Goal: Navigation & Orientation: Go to known website

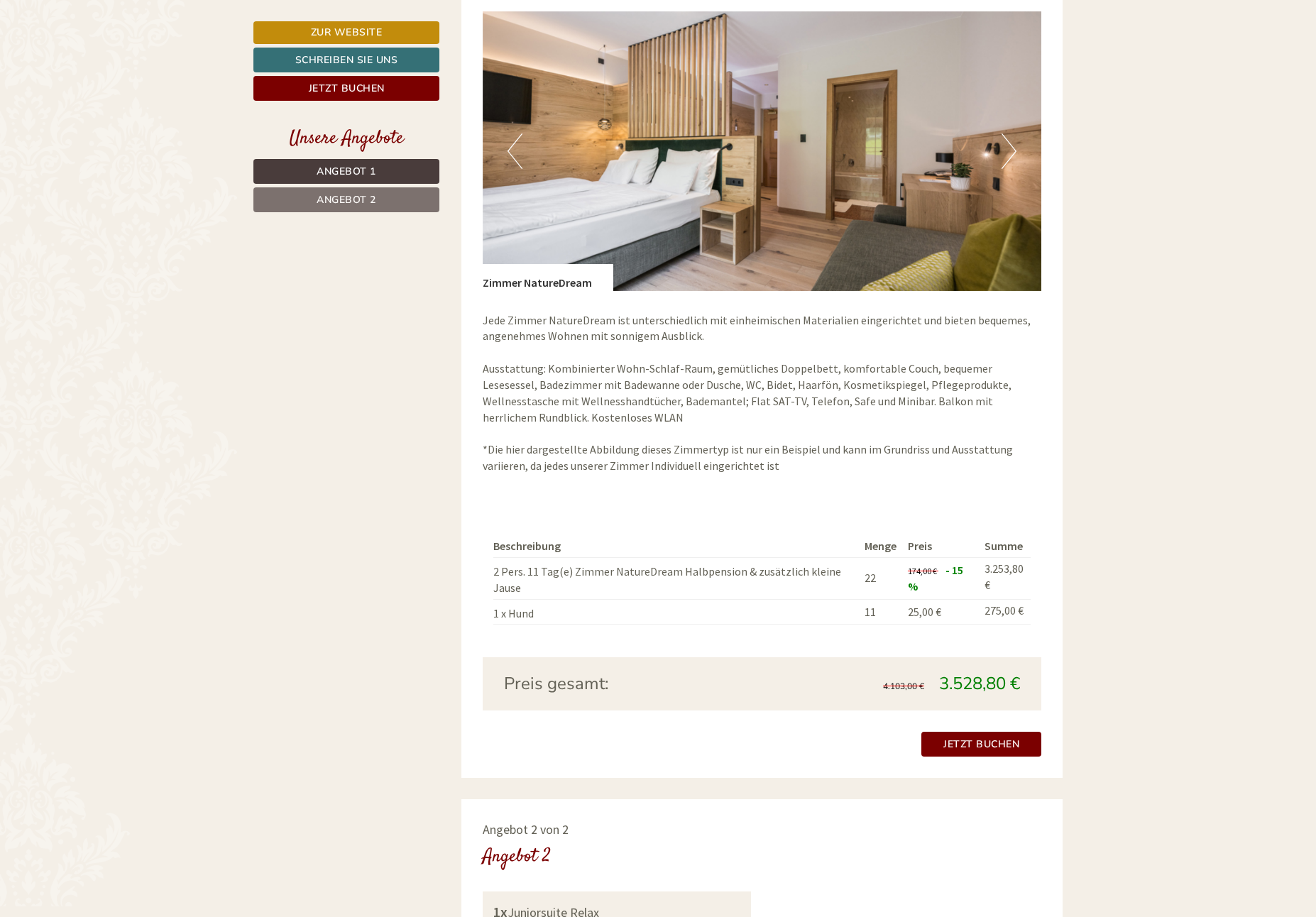
scroll to position [1064, 0]
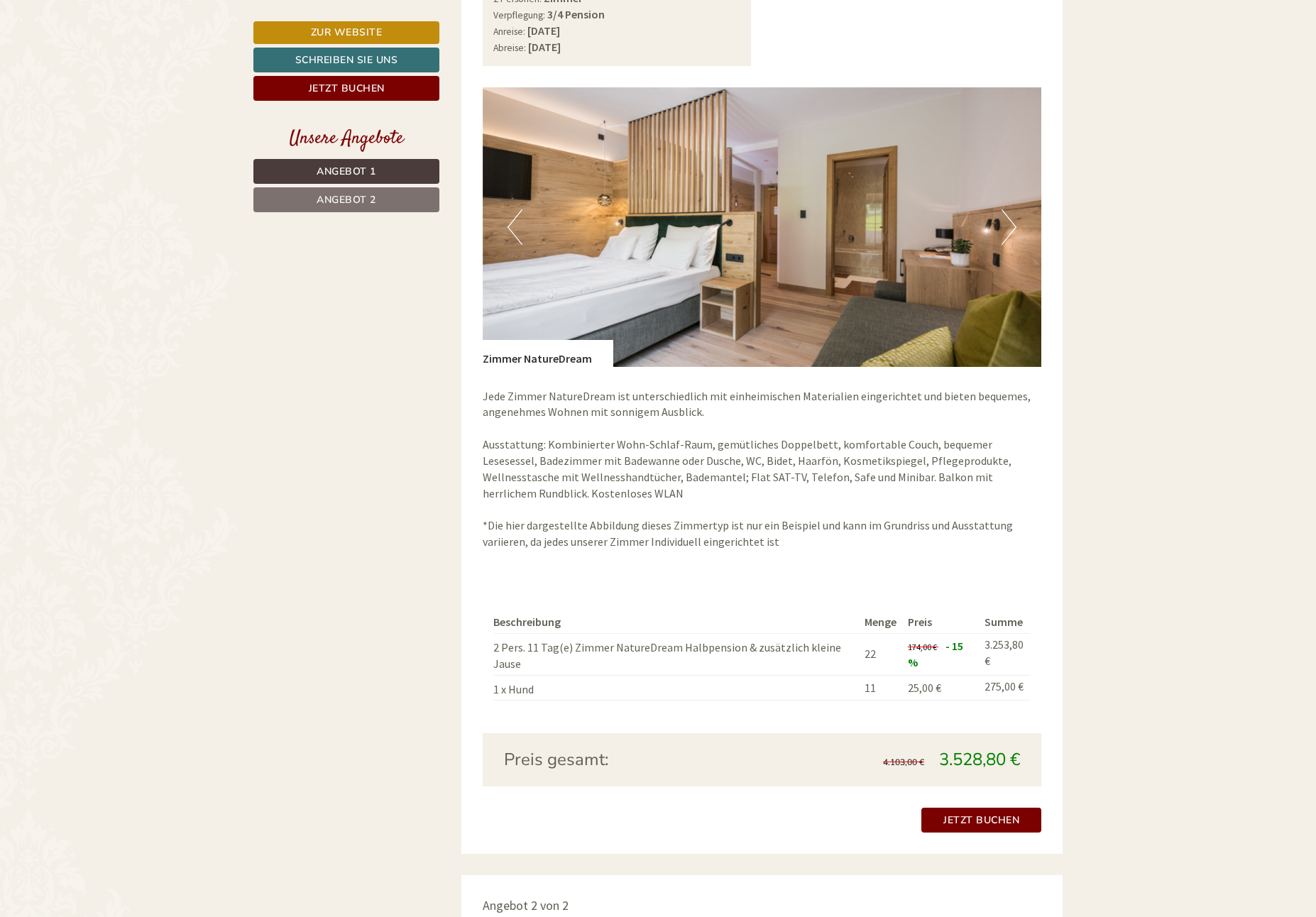
click at [511, 222] on button "Previous" at bounding box center [515, 226] width 15 height 36
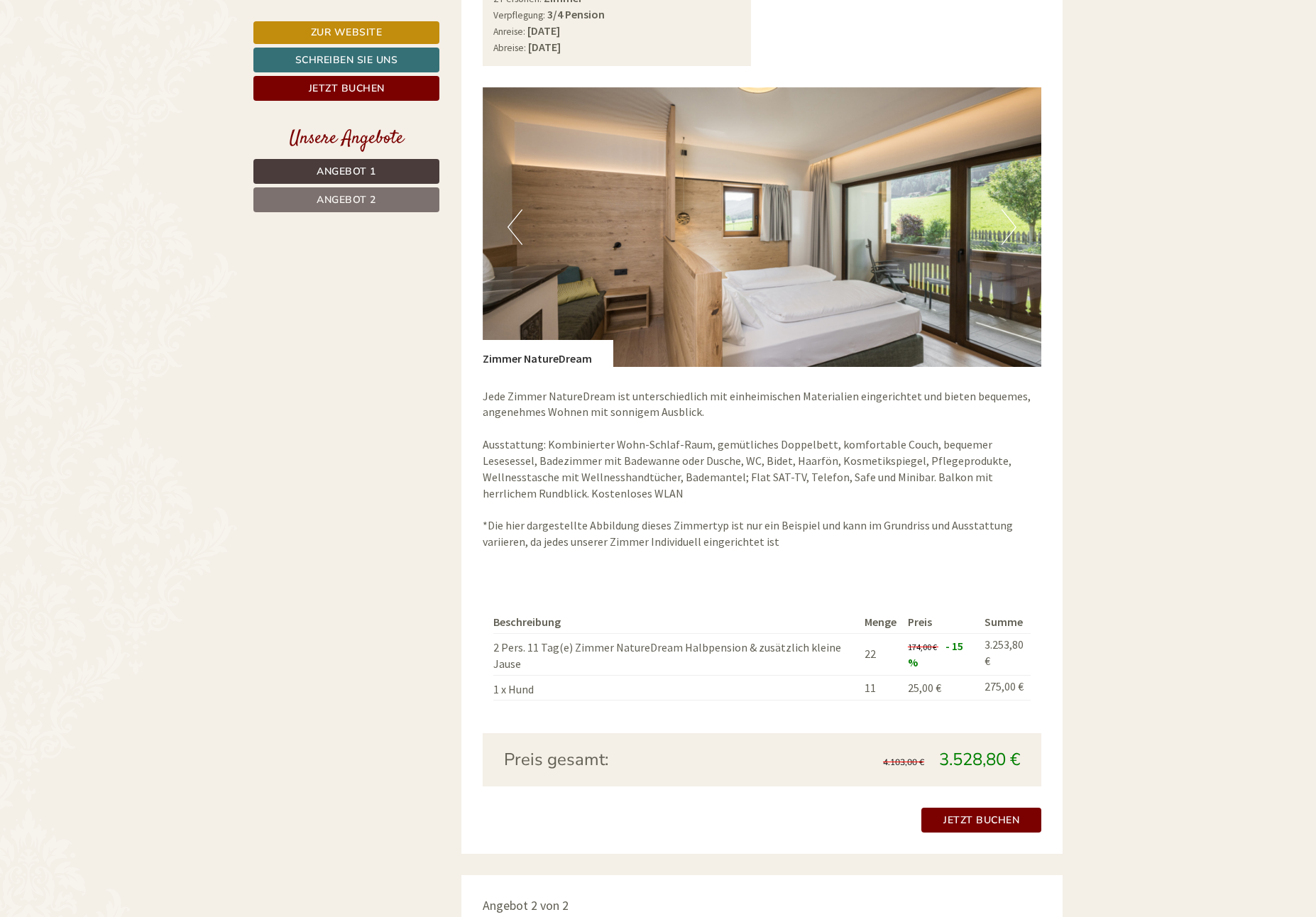
click at [511, 222] on button "Previous" at bounding box center [515, 226] width 15 height 36
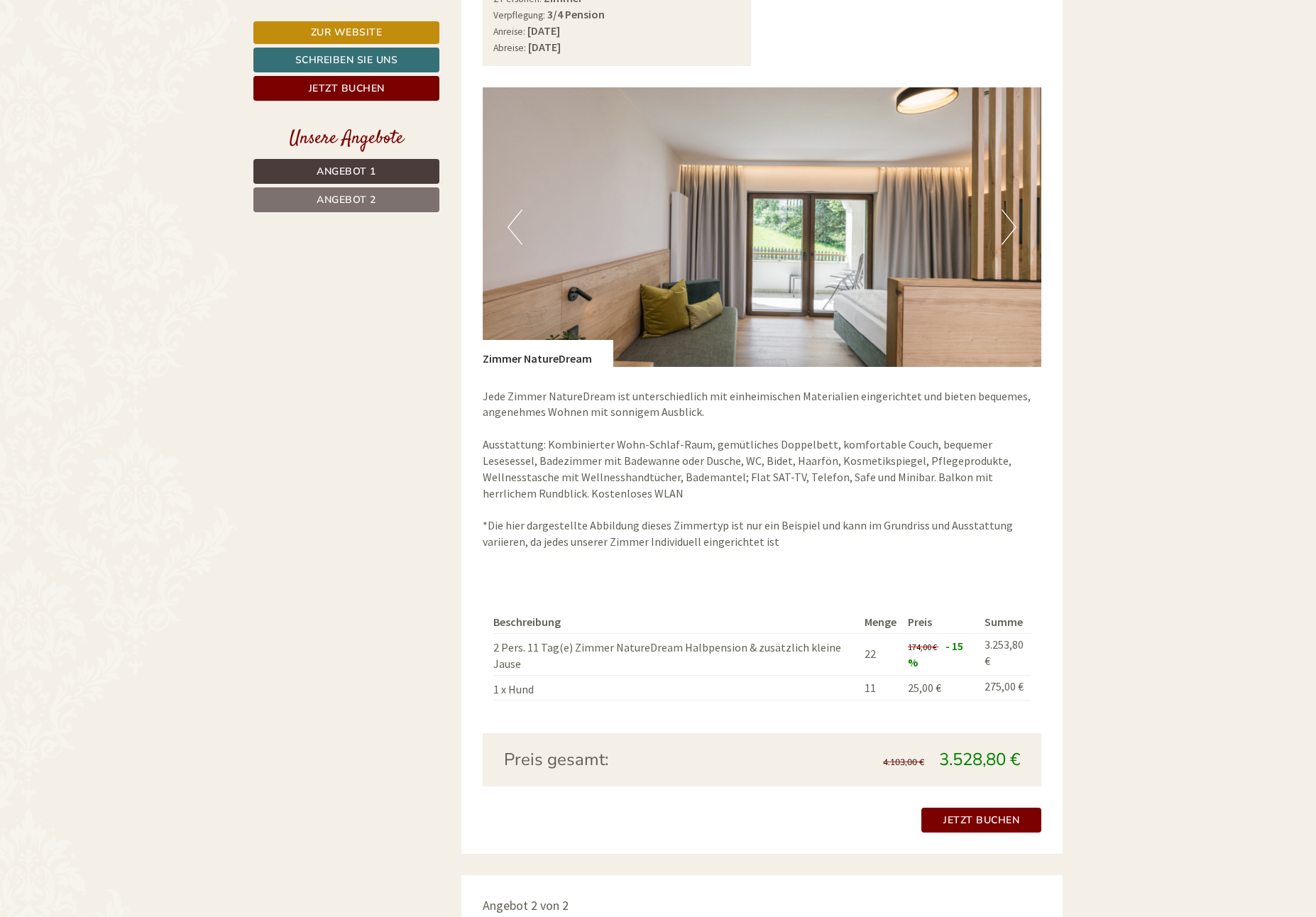
click at [509, 229] on button "Previous" at bounding box center [515, 226] width 15 height 36
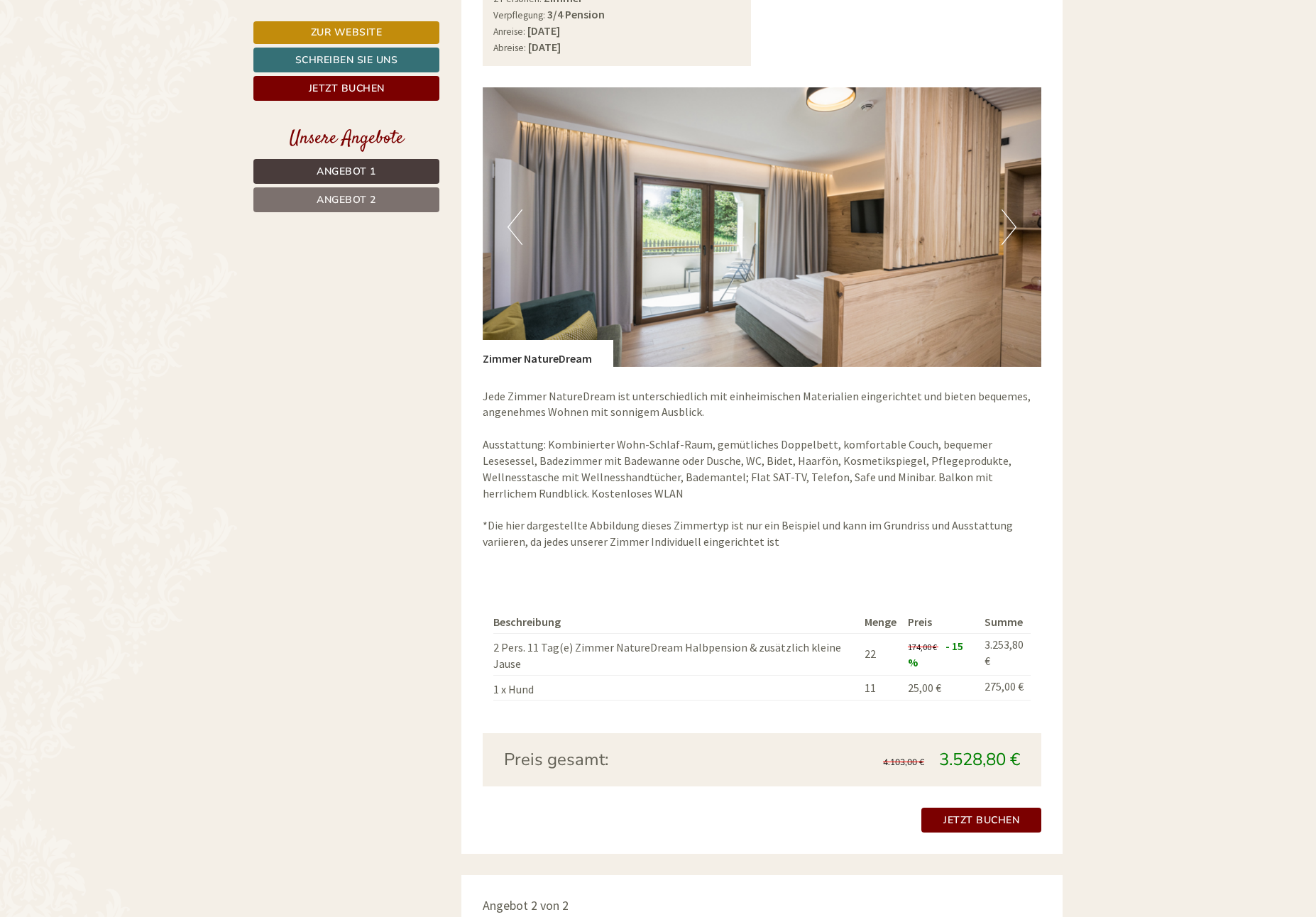
click at [509, 229] on button "Previous" at bounding box center [515, 226] width 15 height 36
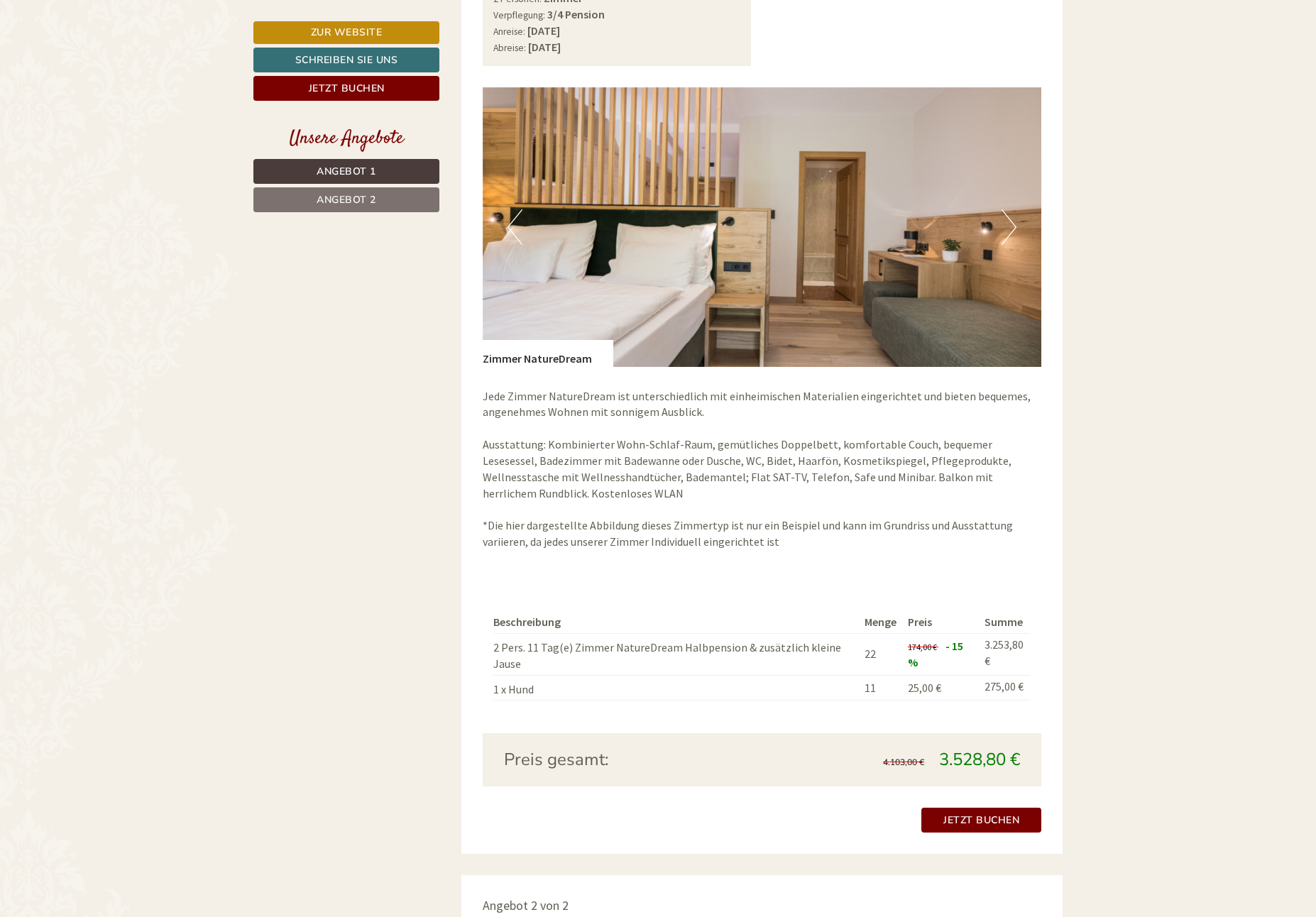
click at [509, 229] on button "Previous" at bounding box center [515, 226] width 15 height 36
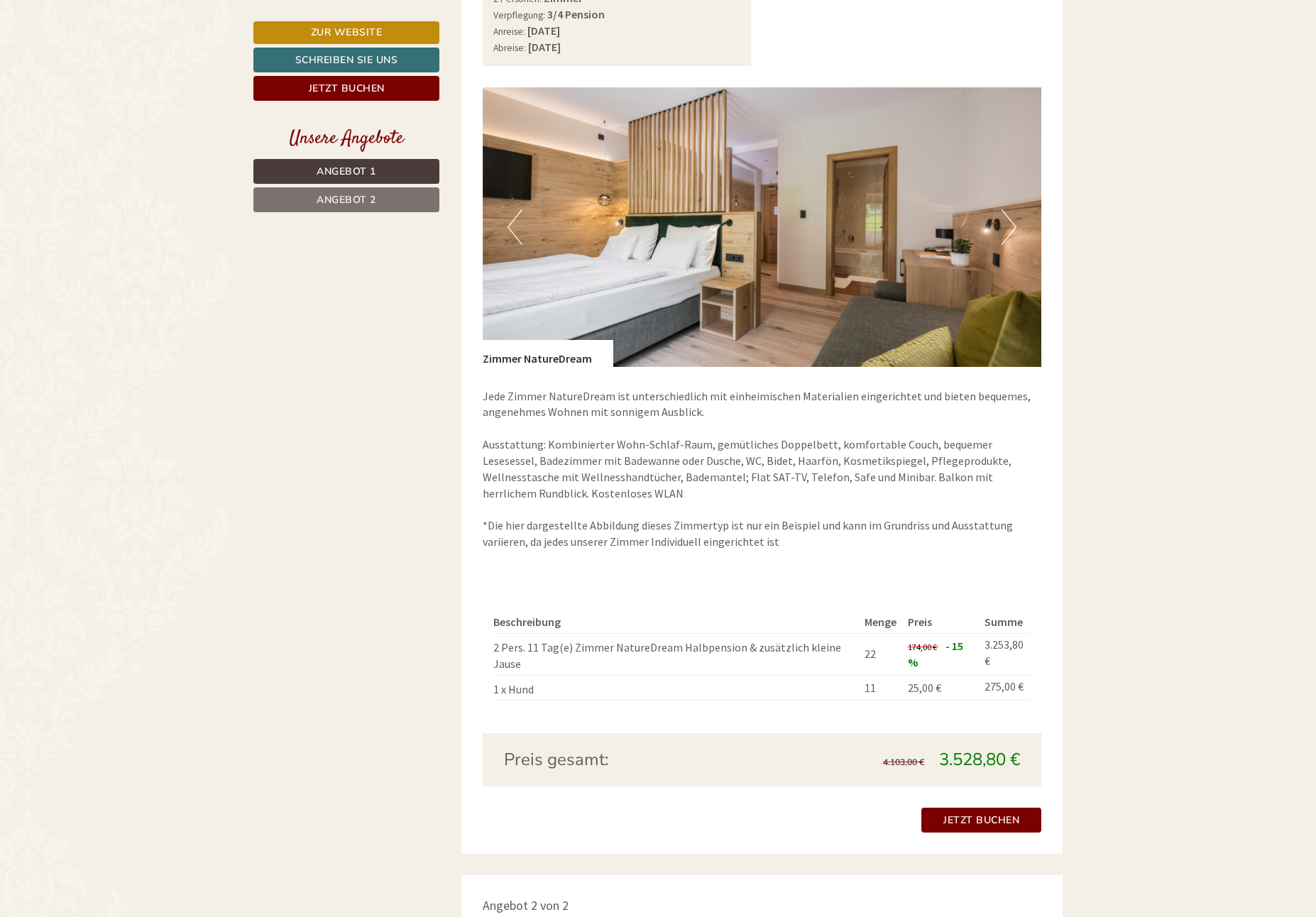
click at [509, 229] on button "Previous" at bounding box center [515, 226] width 15 height 36
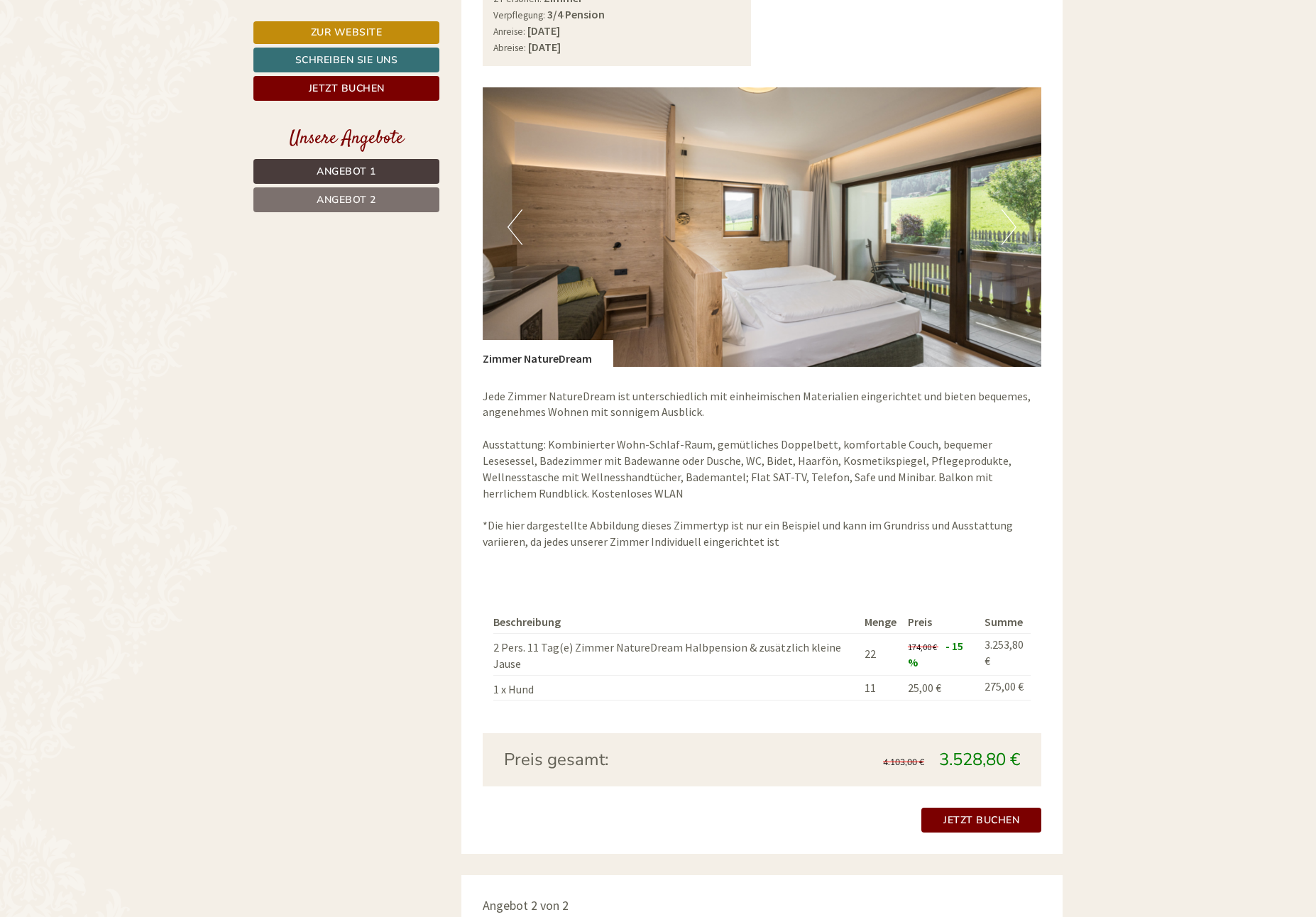
click at [509, 229] on button "Previous" at bounding box center [515, 226] width 15 height 36
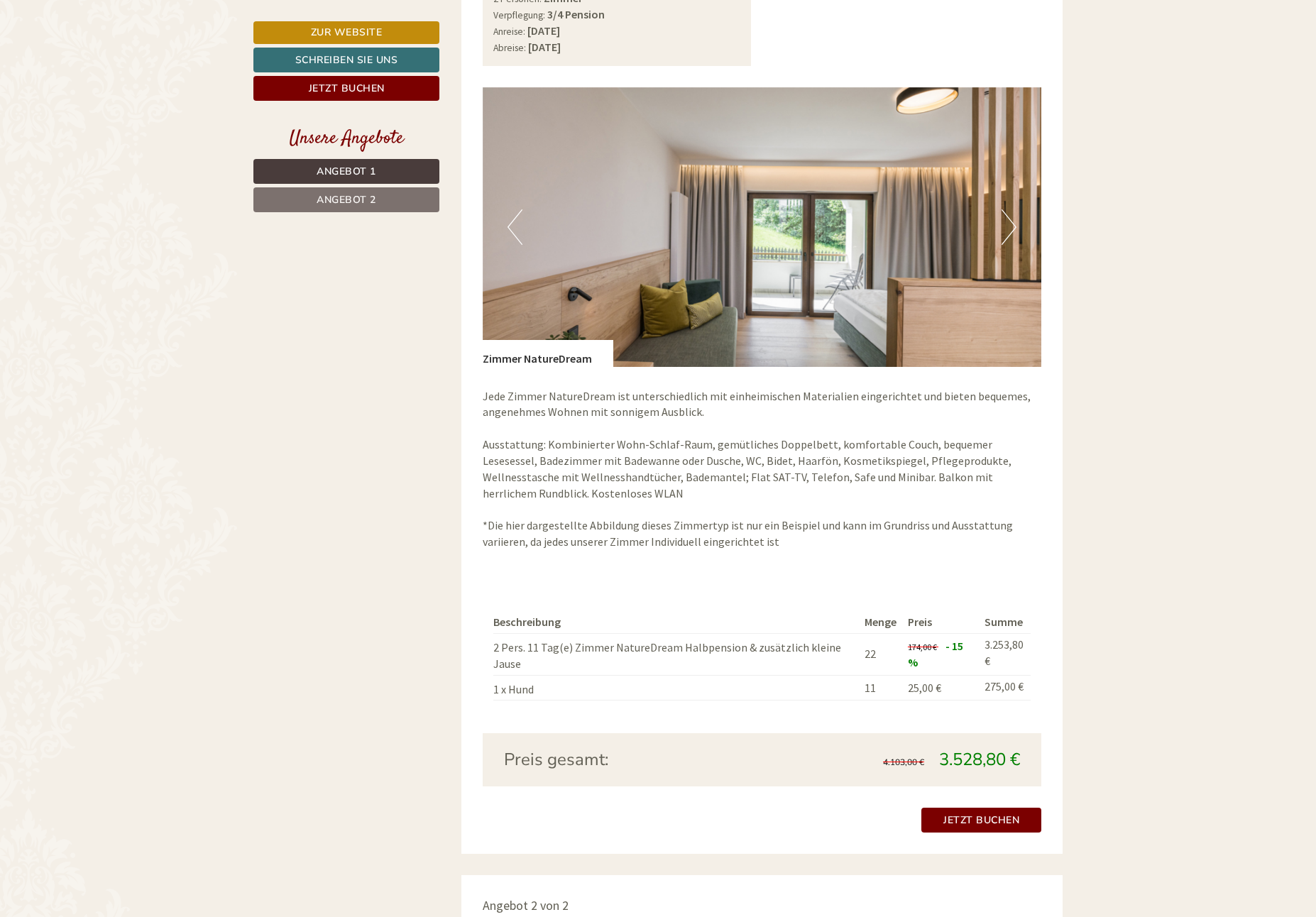
click at [512, 222] on button "Previous" at bounding box center [515, 226] width 15 height 36
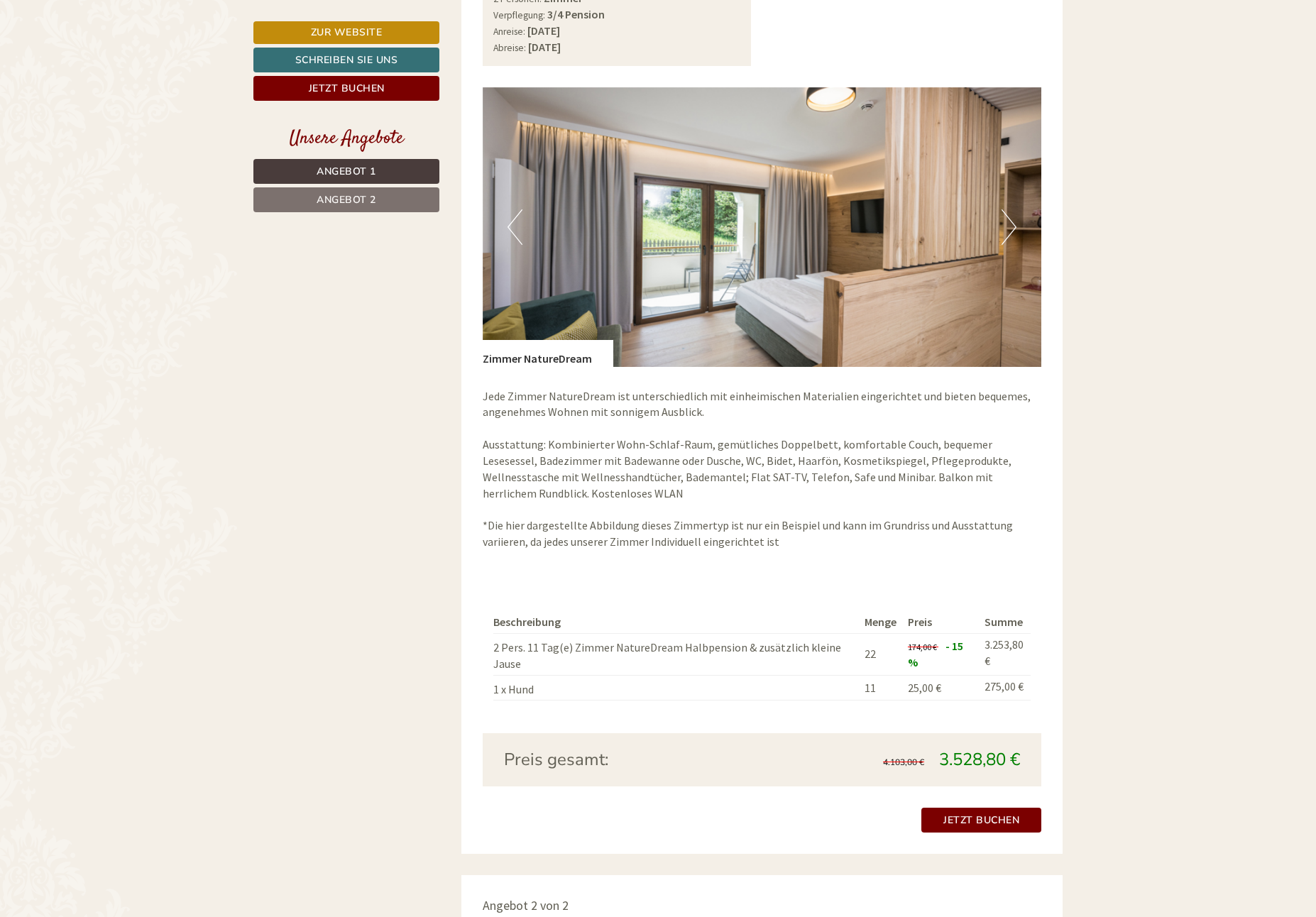
click at [501, 221] on img at bounding box center [762, 226] width 559 height 280
click at [510, 221] on button "Previous" at bounding box center [515, 226] width 15 height 36
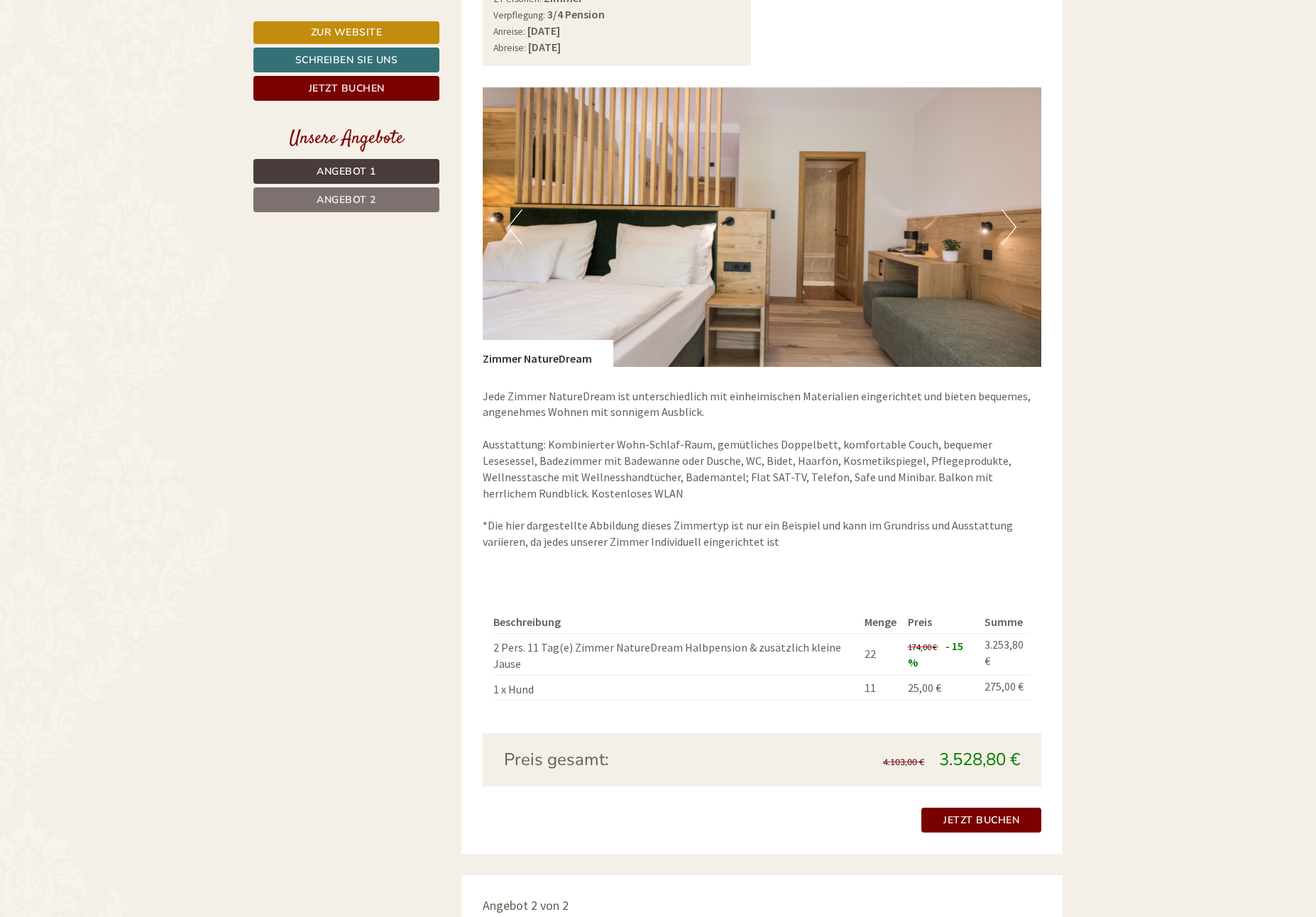
click at [510, 222] on button "Previous" at bounding box center [515, 226] width 15 height 36
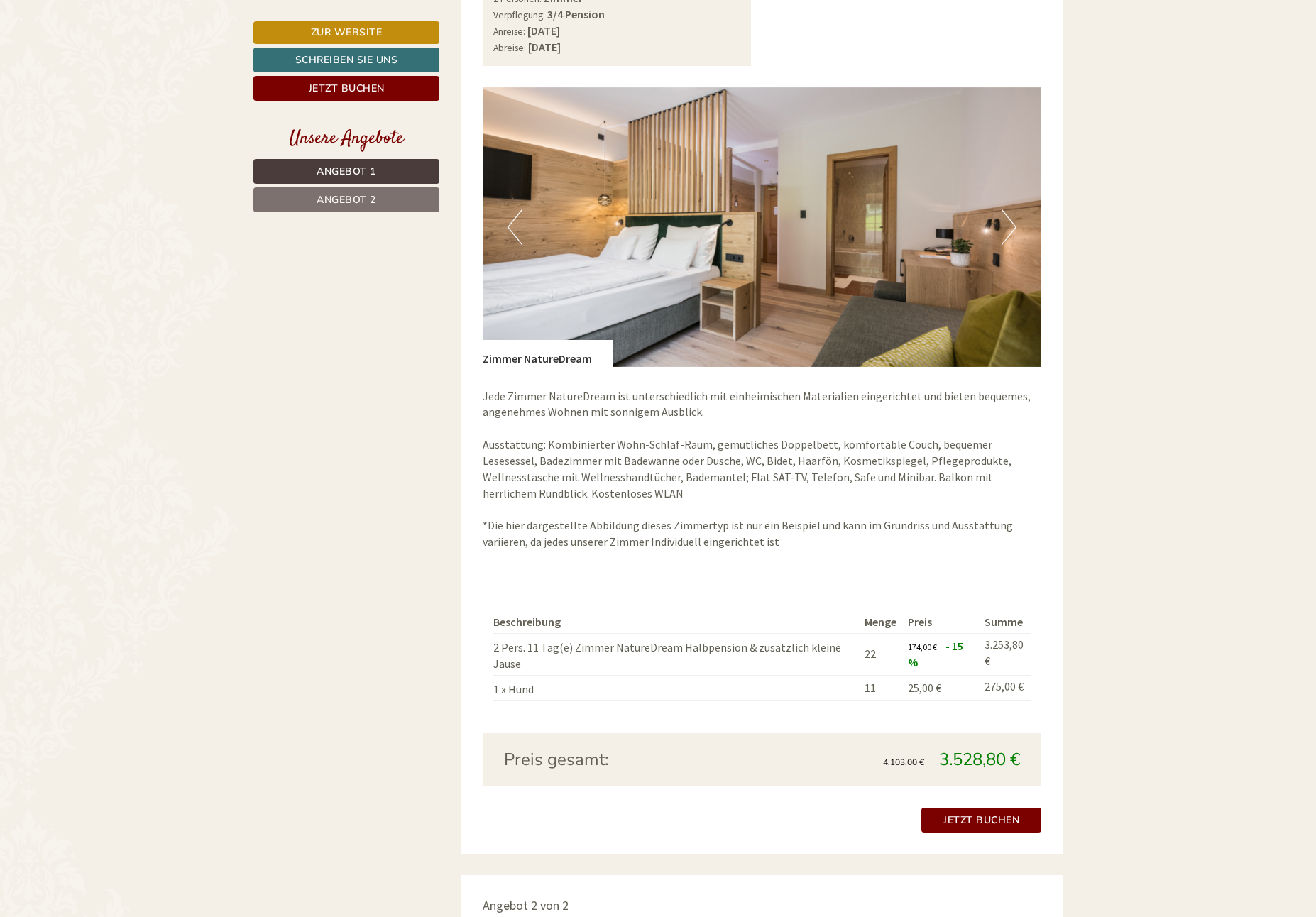
click at [510, 222] on button "Previous" at bounding box center [515, 226] width 15 height 36
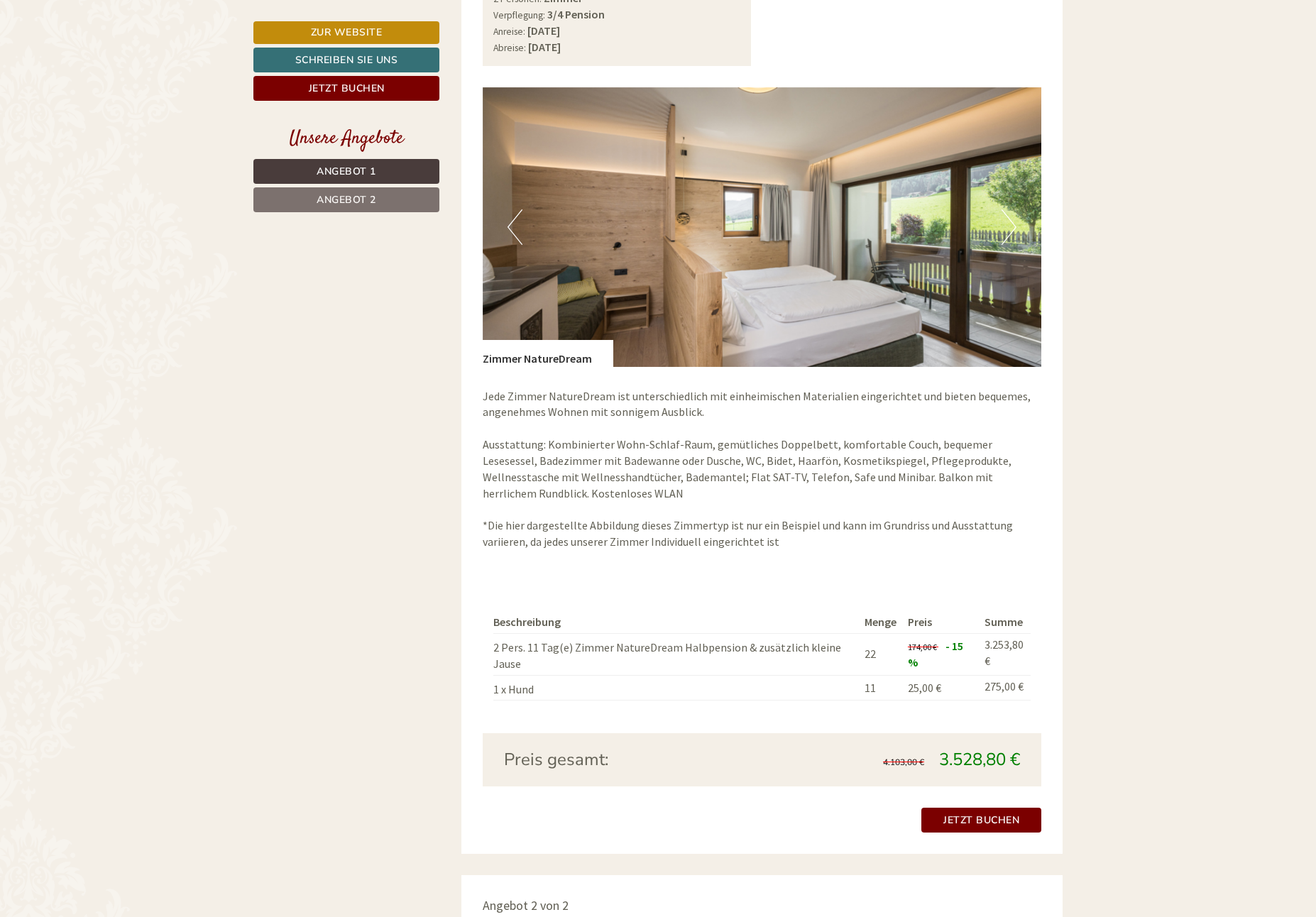
click at [510, 222] on button "Previous" at bounding box center [515, 226] width 15 height 36
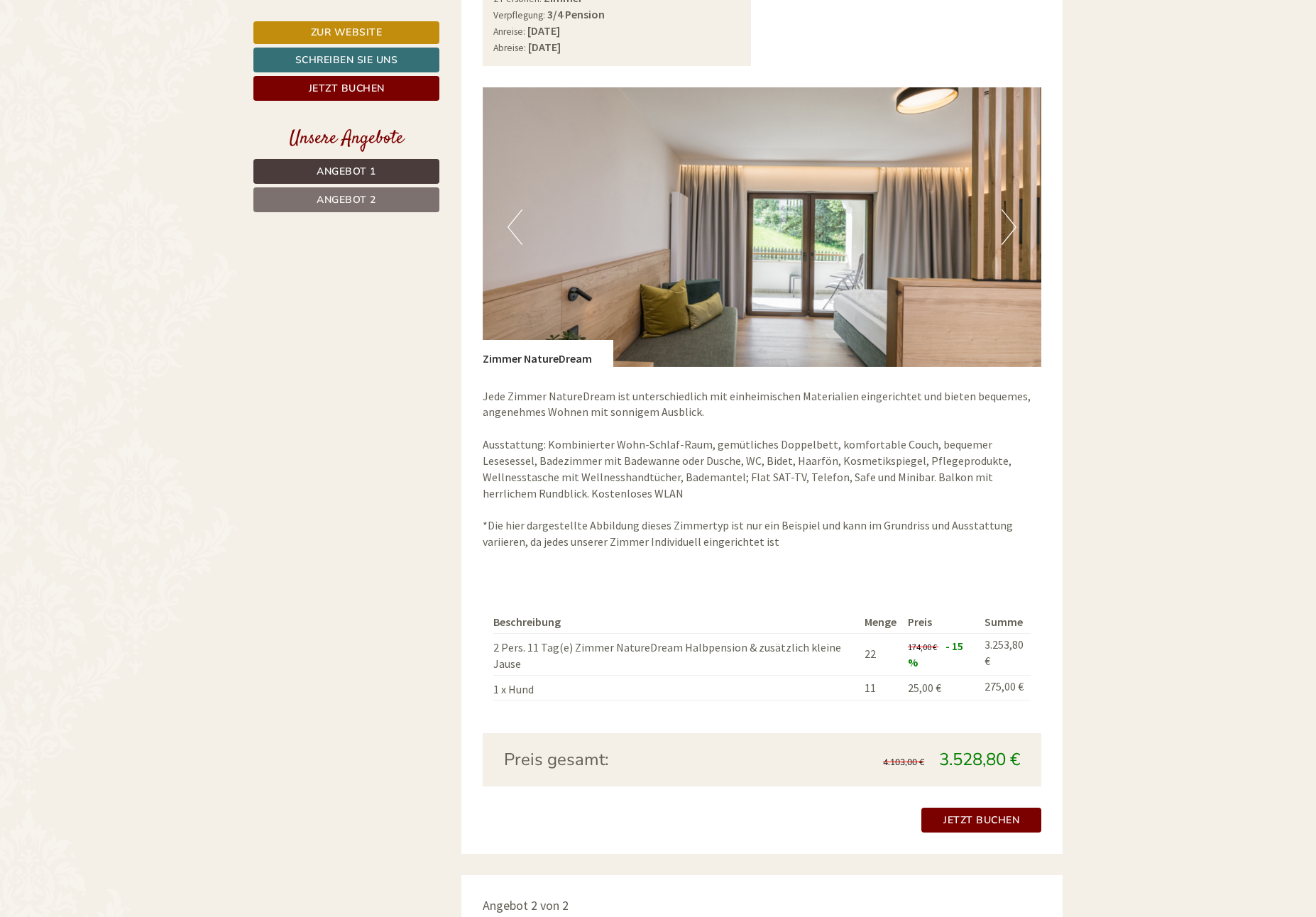
click at [510, 222] on button "Previous" at bounding box center [515, 226] width 15 height 36
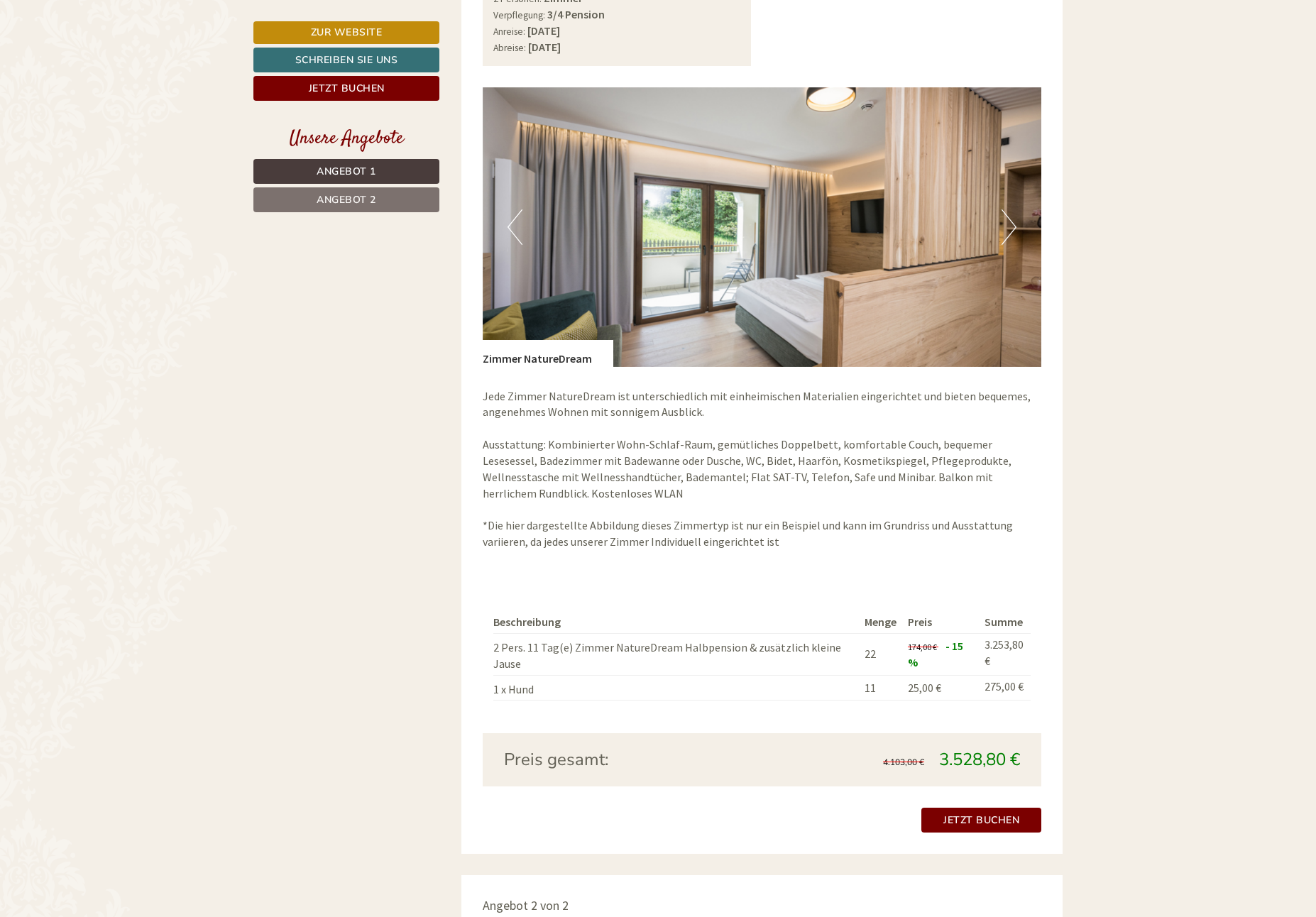
click at [510, 222] on button "Previous" at bounding box center [515, 226] width 15 height 36
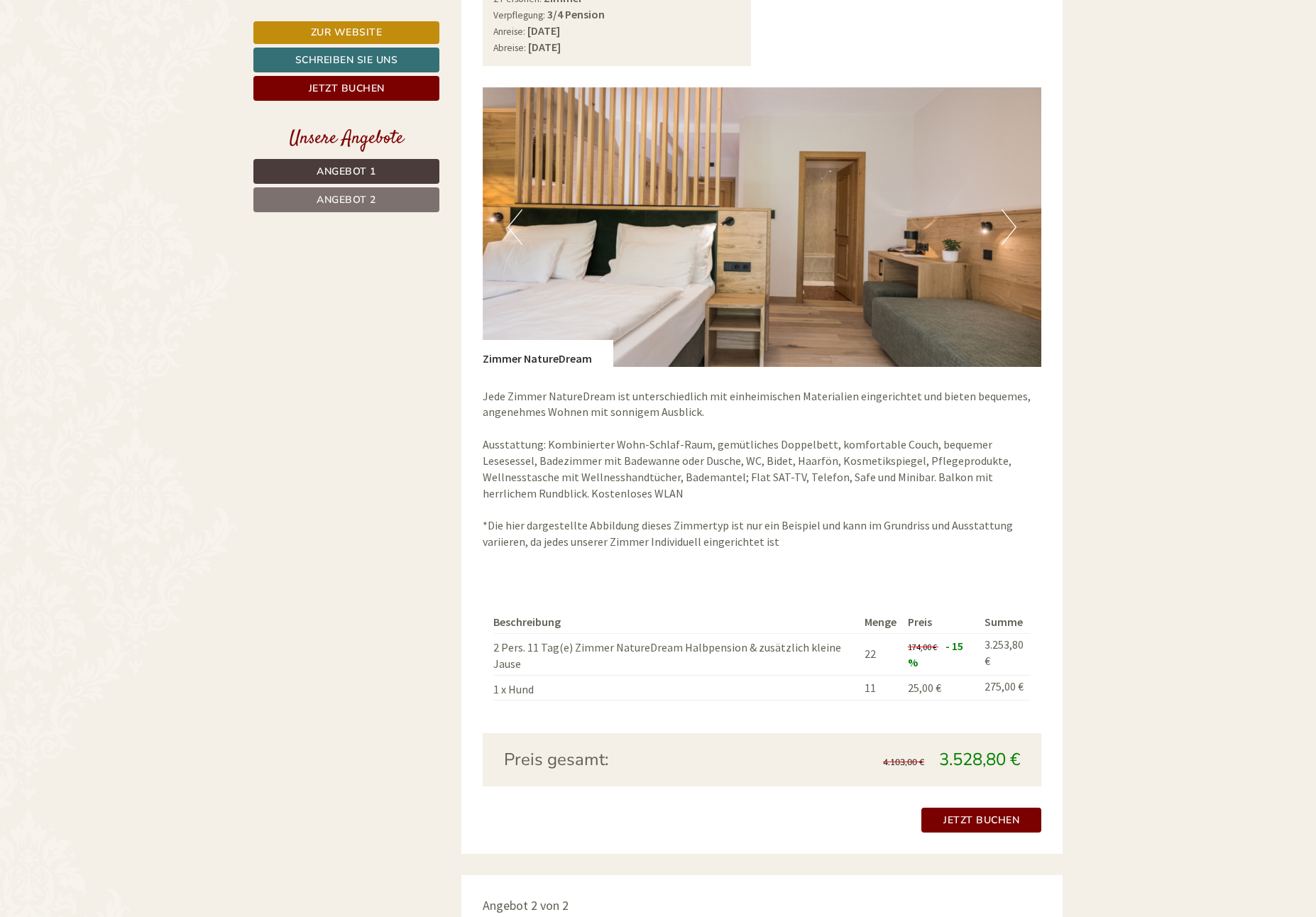
click at [510, 222] on button "Previous" at bounding box center [515, 226] width 15 height 36
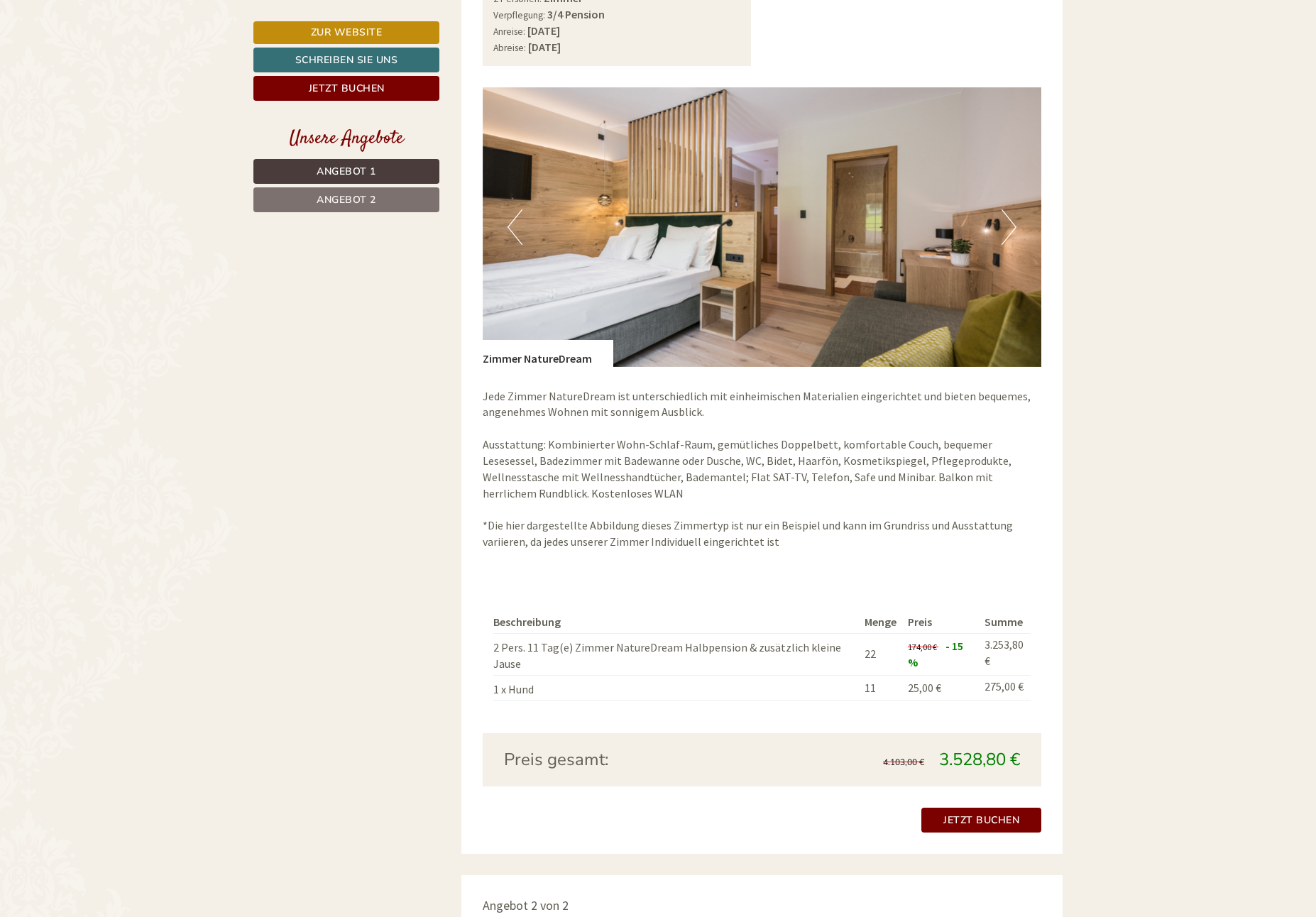
click at [510, 222] on button "Previous" at bounding box center [515, 226] width 15 height 36
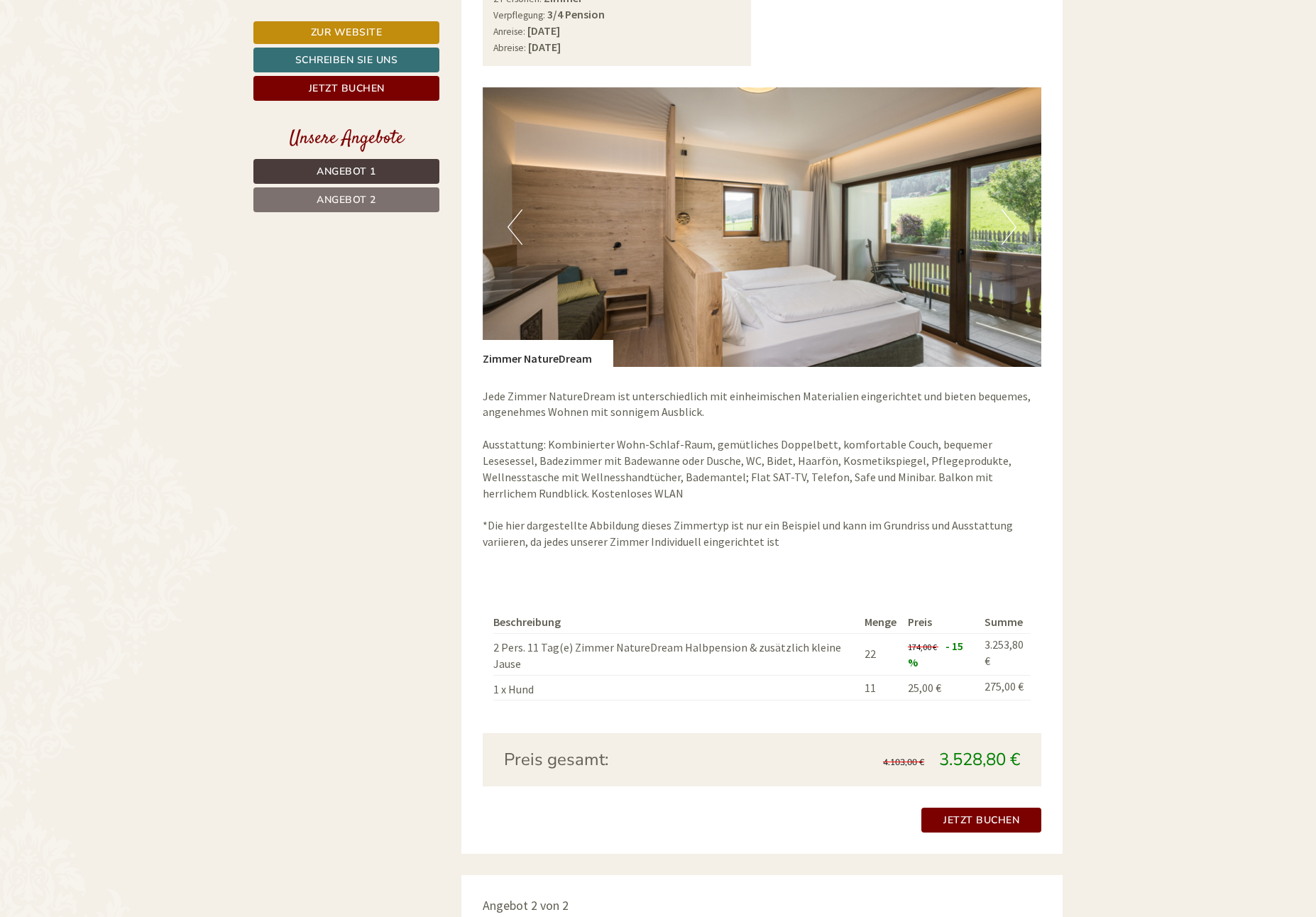
click at [510, 222] on button "Previous" at bounding box center [515, 226] width 15 height 36
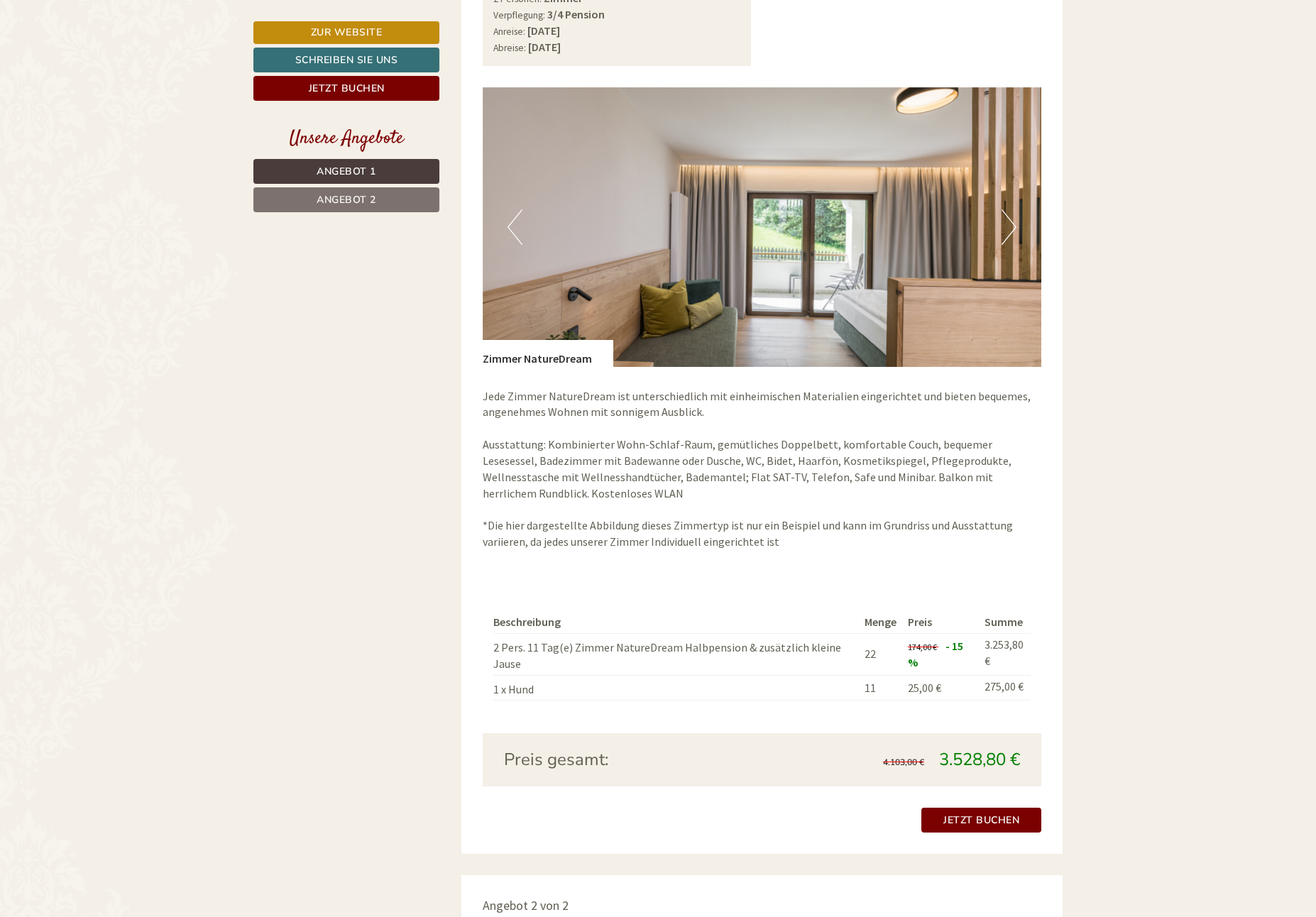
click at [510, 222] on button "Previous" at bounding box center [515, 226] width 15 height 36
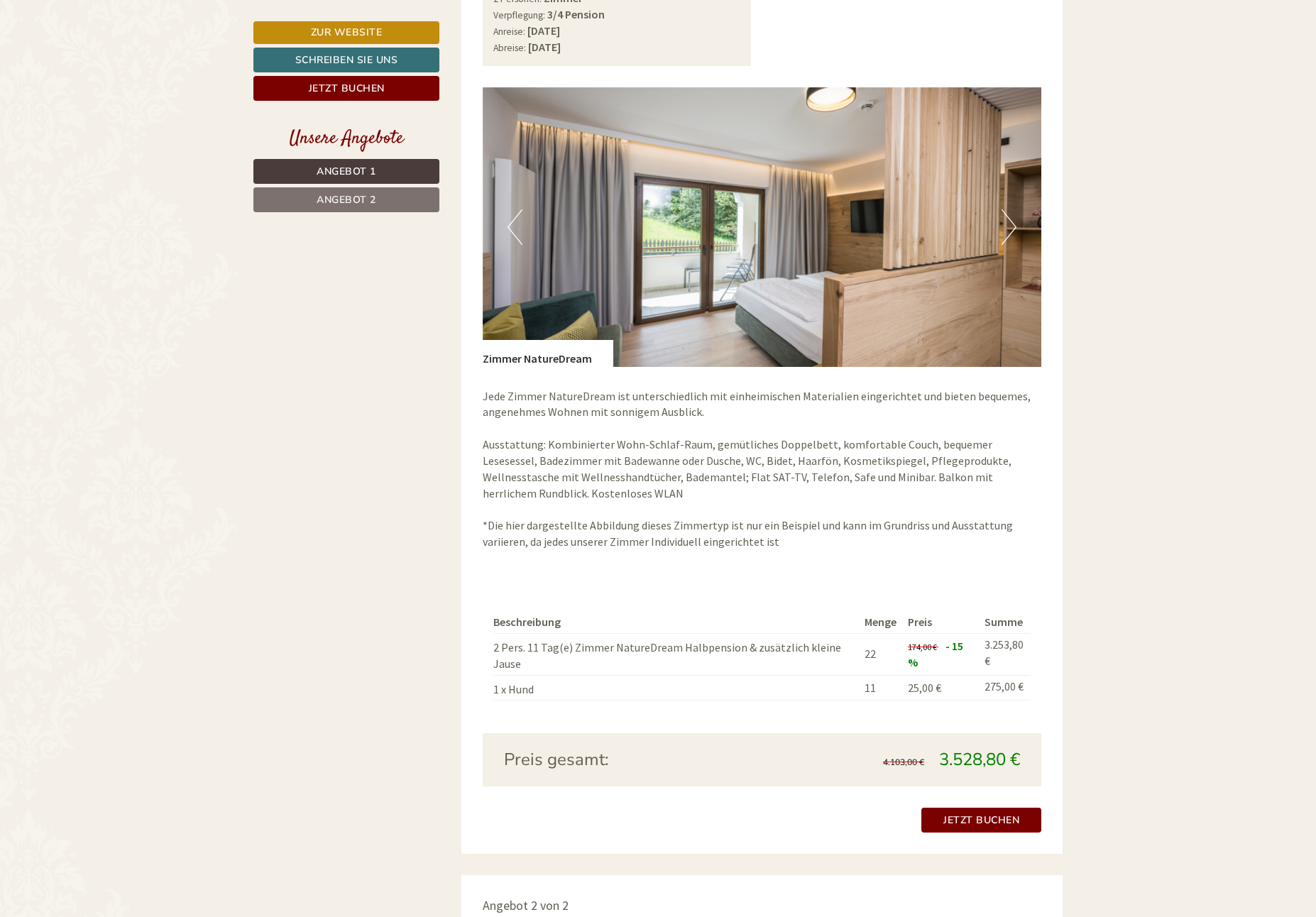
click at [510, 222] on button "Previous" at bounding box center [515, 226] width 15 height 36
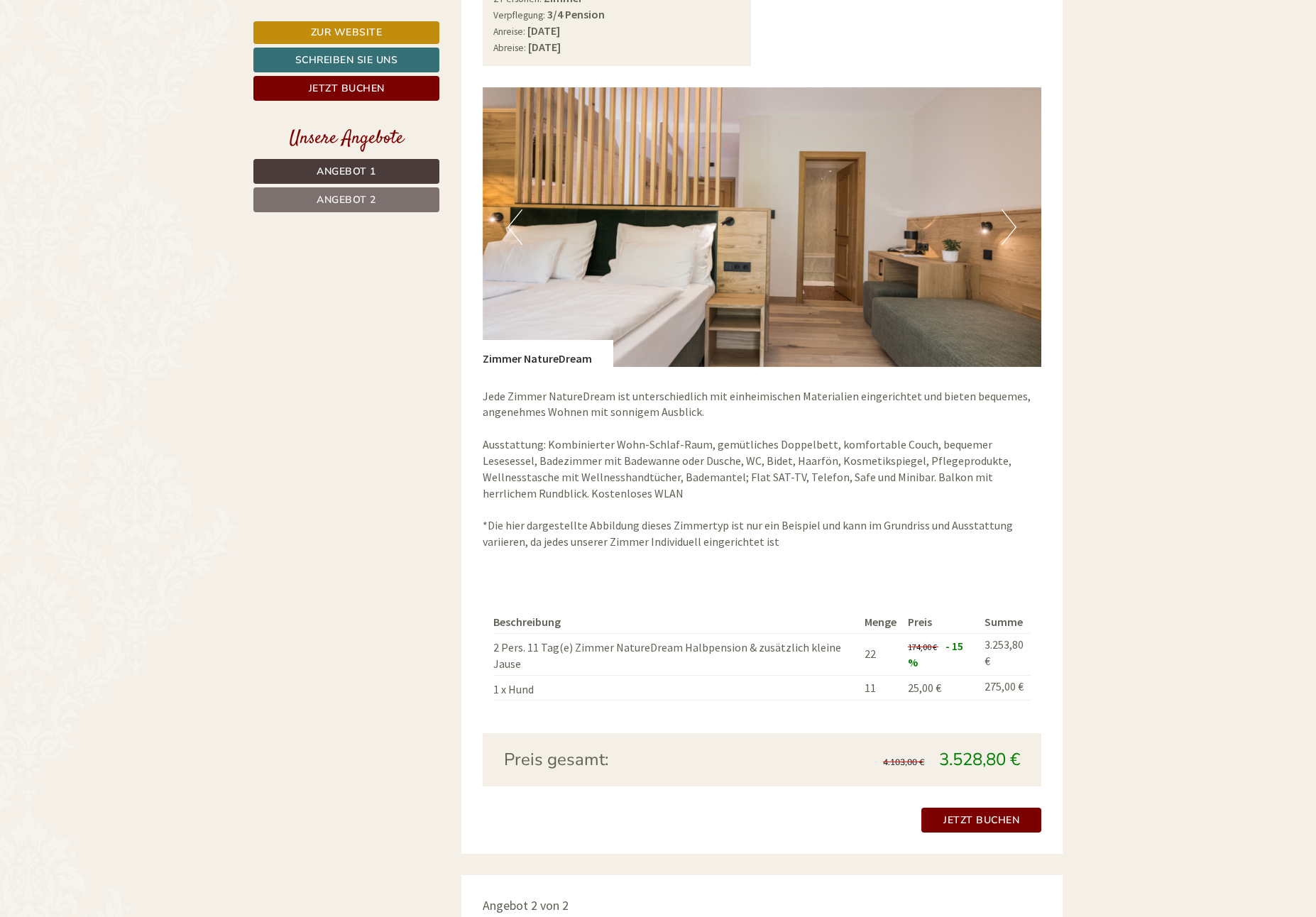
click at [510, 222] on button "Previous" at bounding box center [515, 226] width 15 height 36
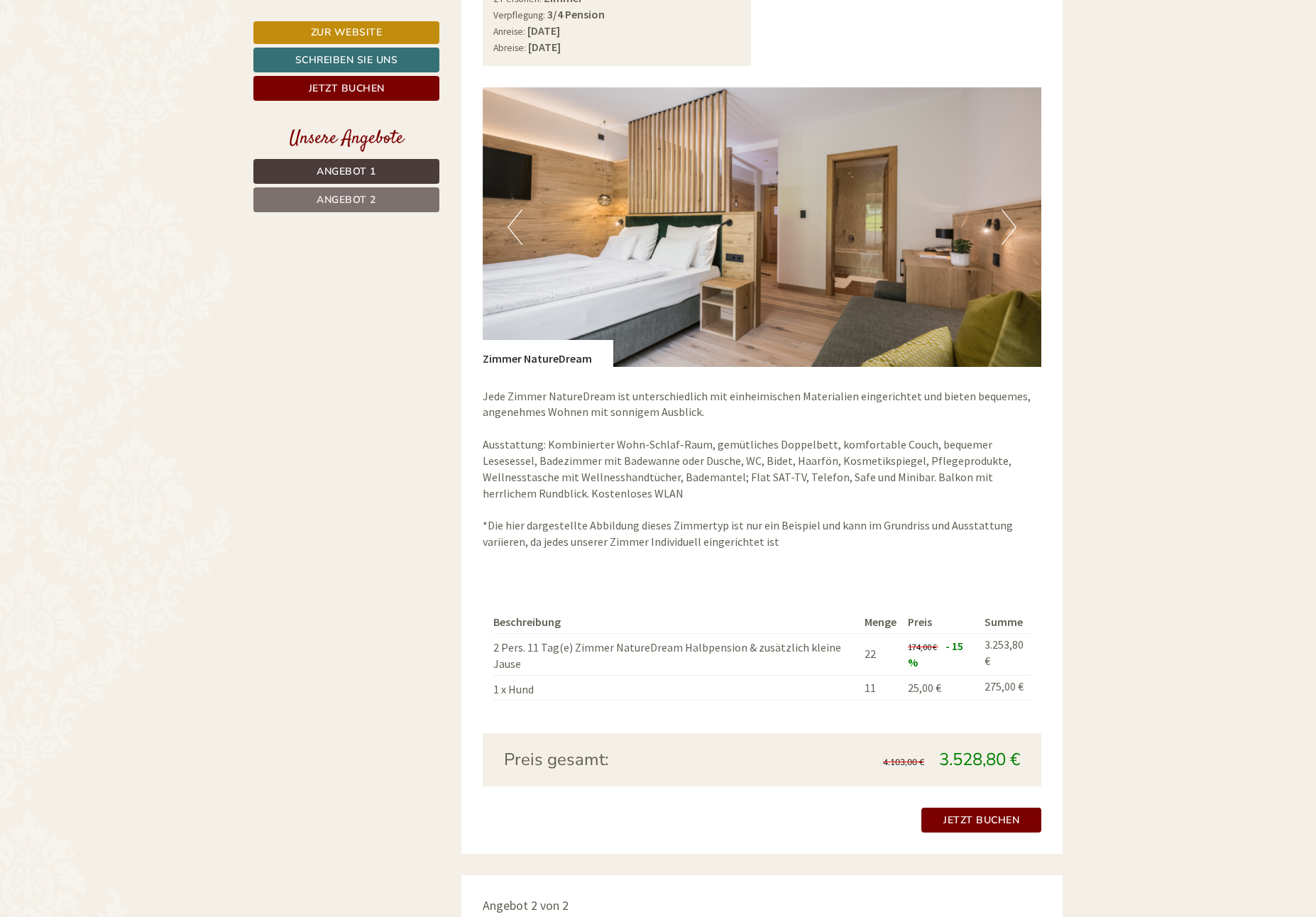
click at [510, 222] on button "Previous" at bounding box center [515, 226] width 15 height 36
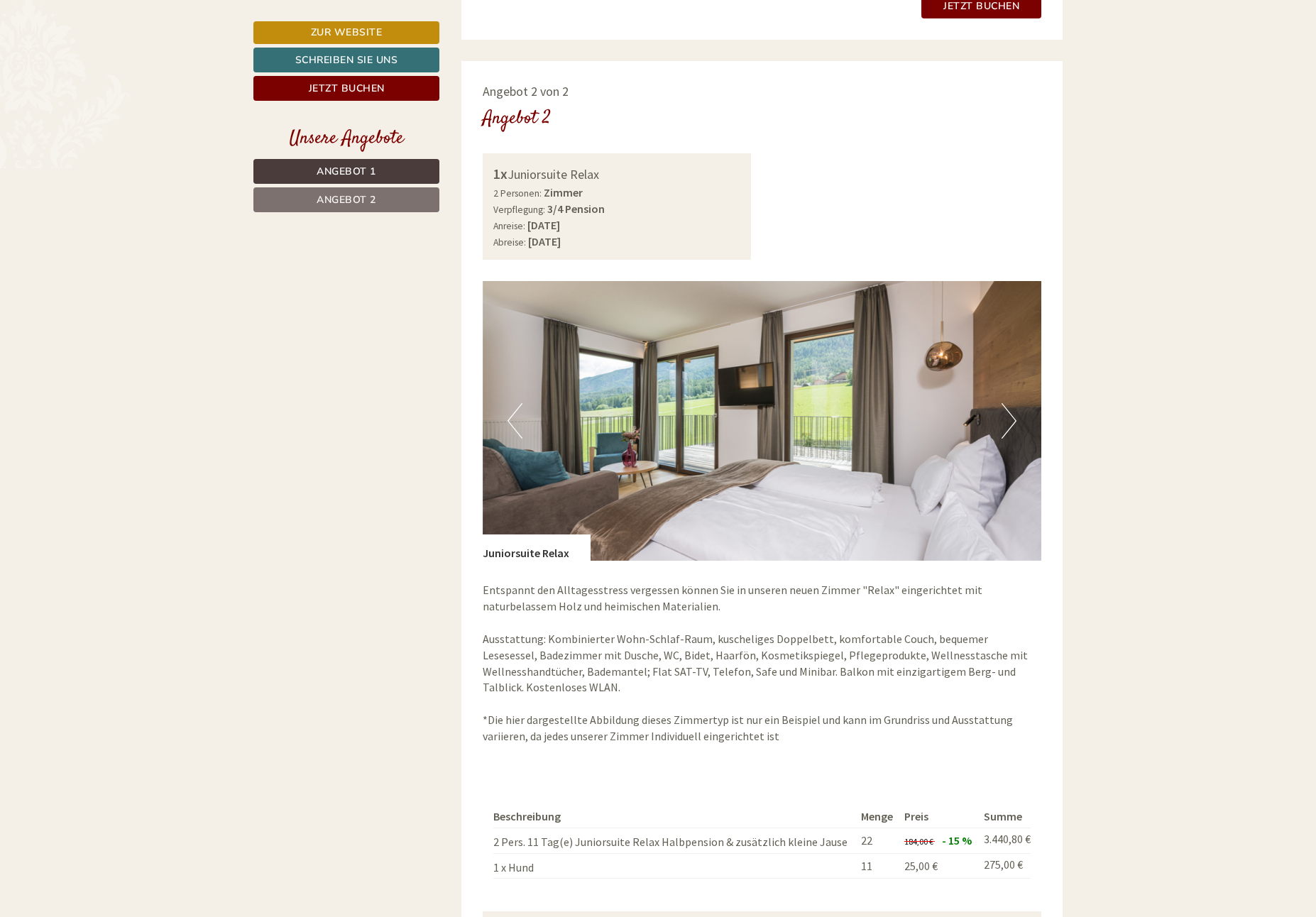
scroll to position [1916, 0]
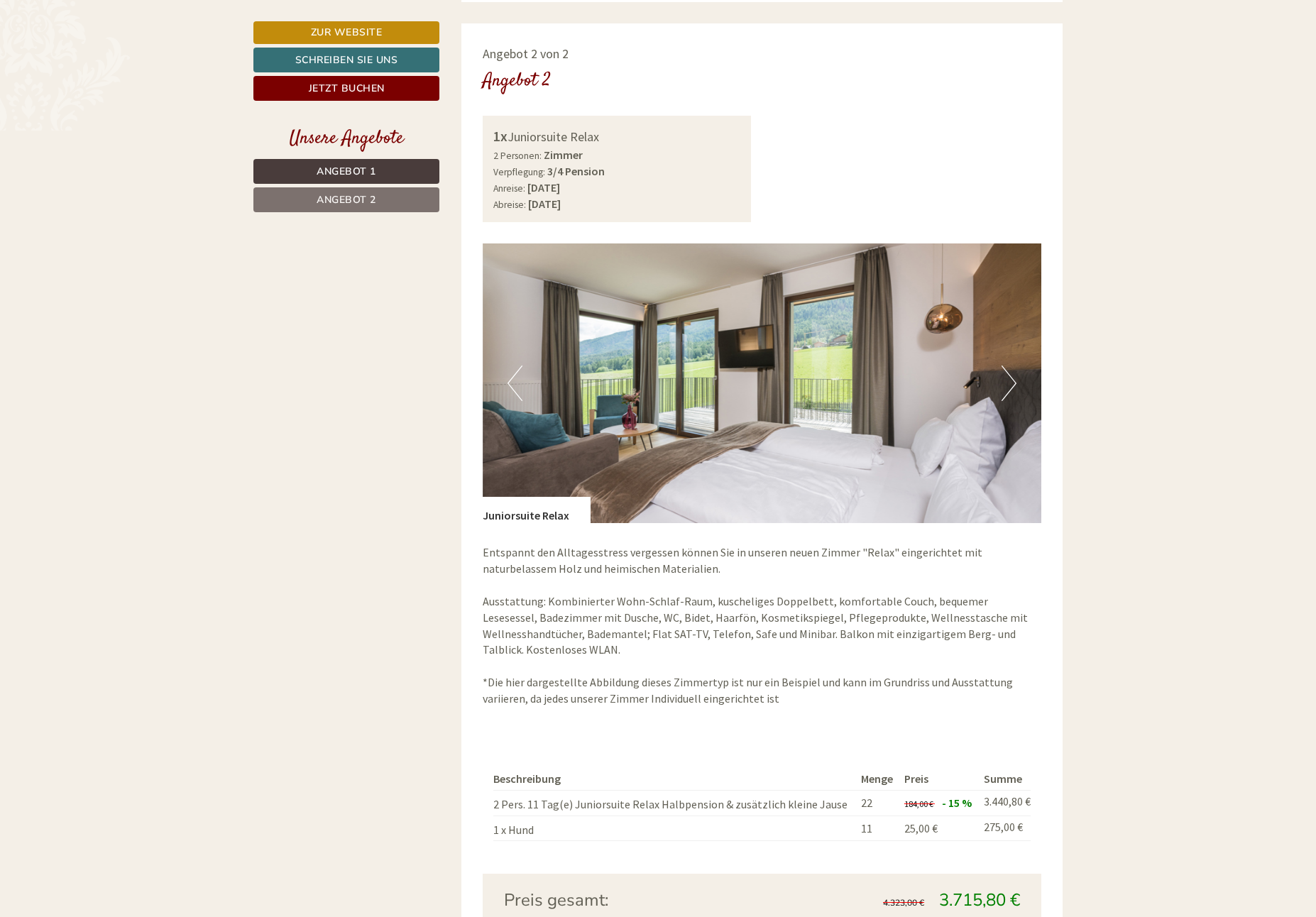
click at [511, 374] on button "Previous" at bounding box center [515, 382] width 15 height 36
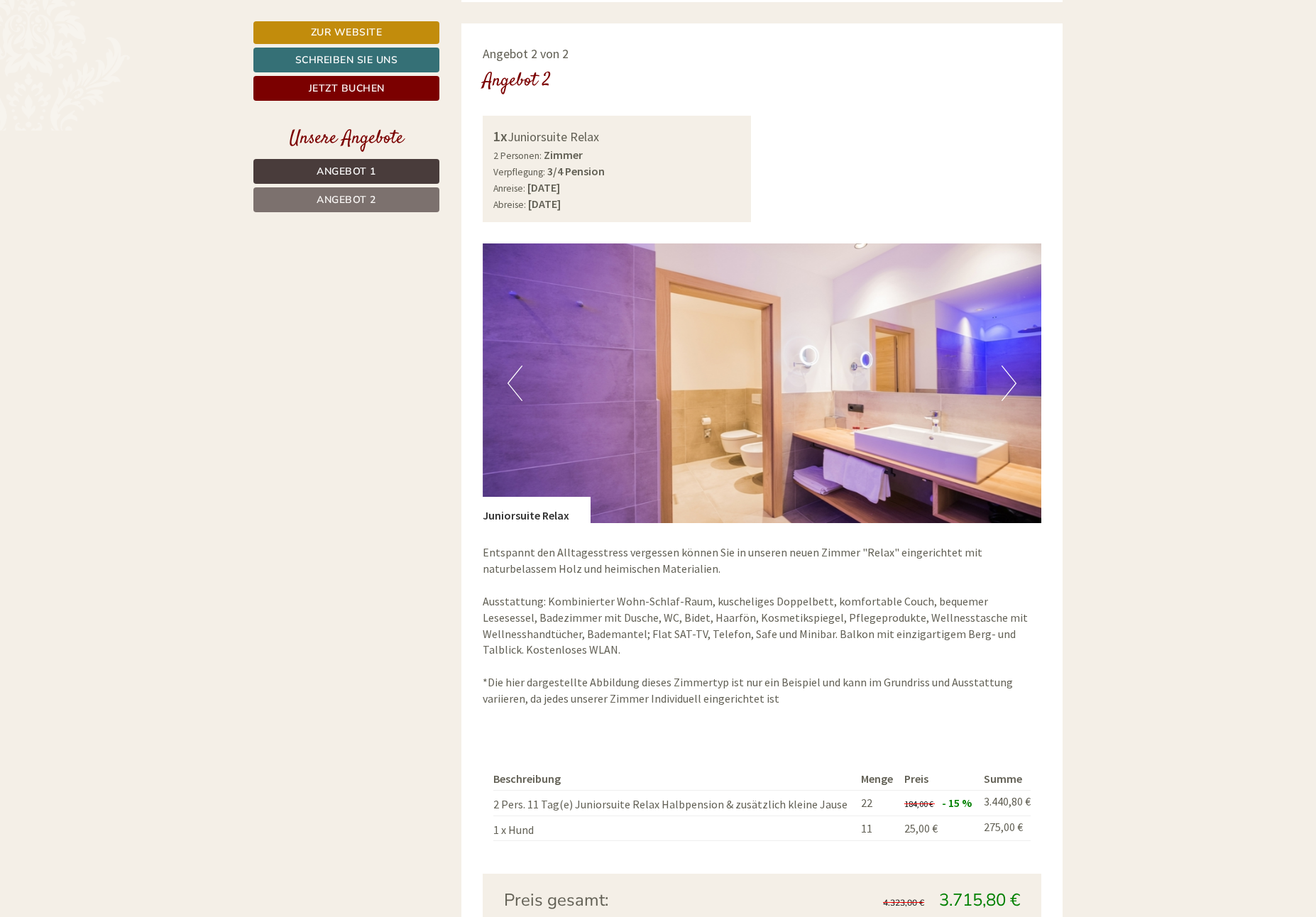
click at [510, 377] on button "Previous" at bounding box center [515, 382] width 15 height 36
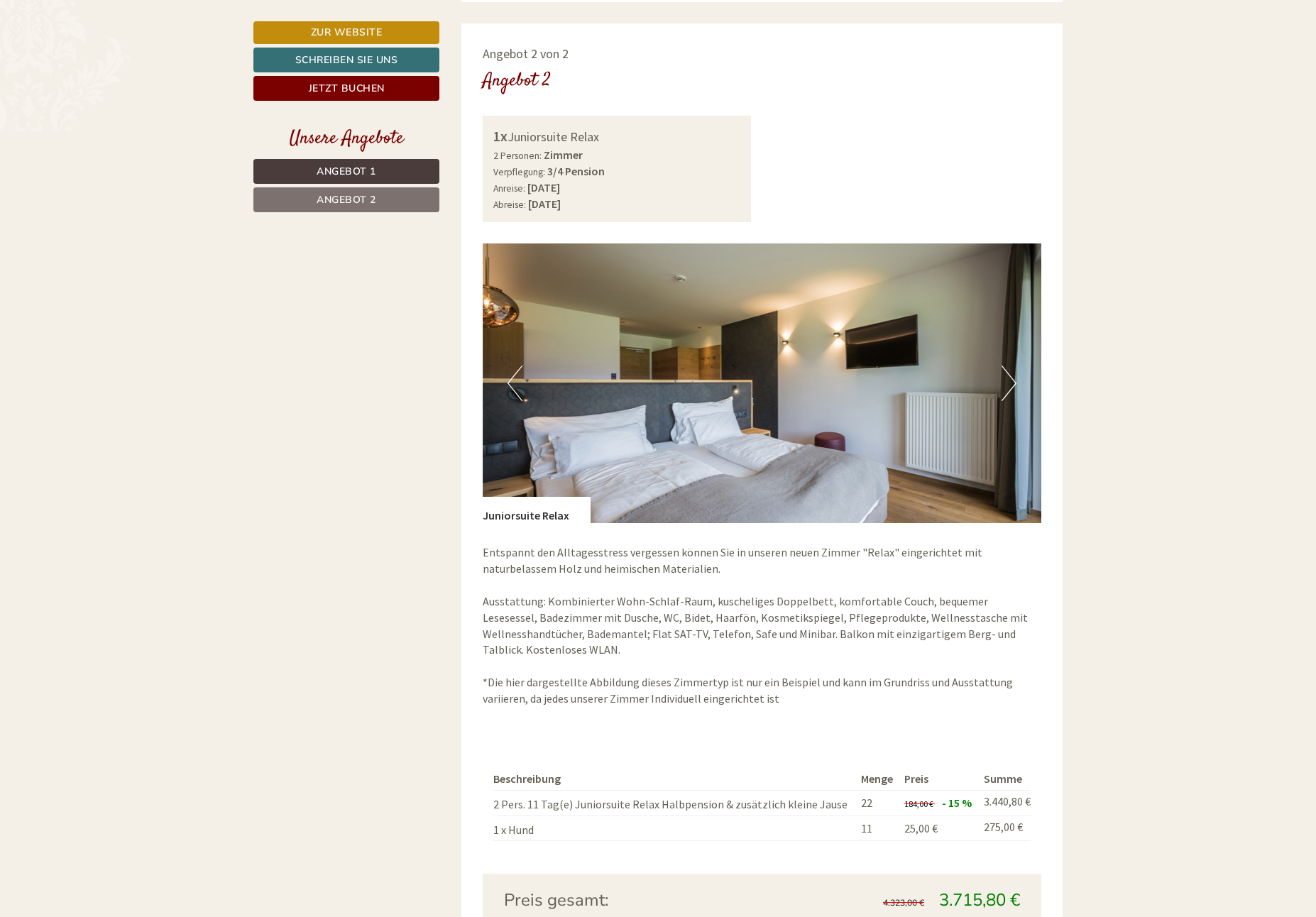
click at [510, 377] on button "Previous" at bounding box center [515, 382] width 15 height 36
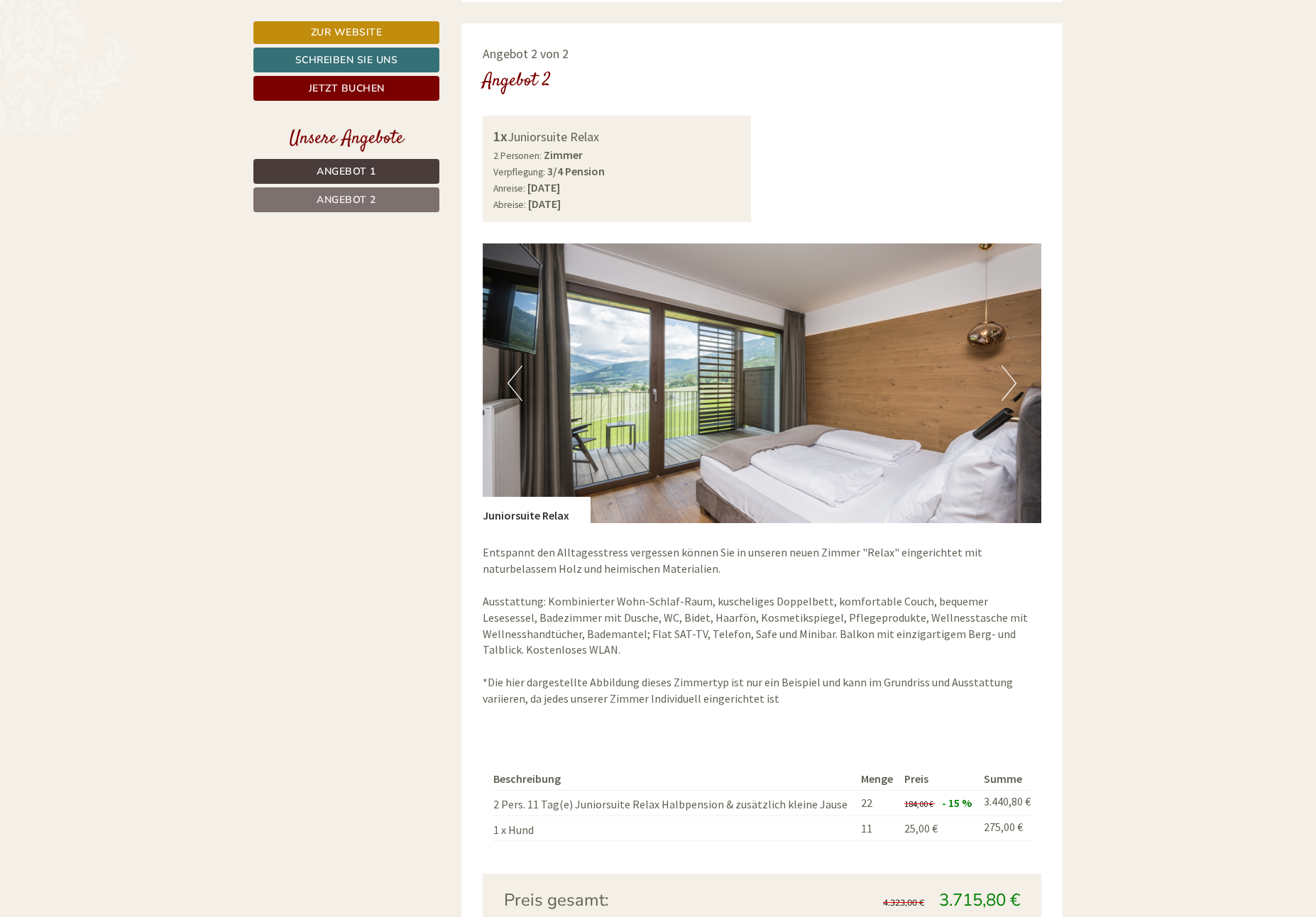
click at [510, 377] on button "Previous" at bounding box center [515, 382] width 15 height 36
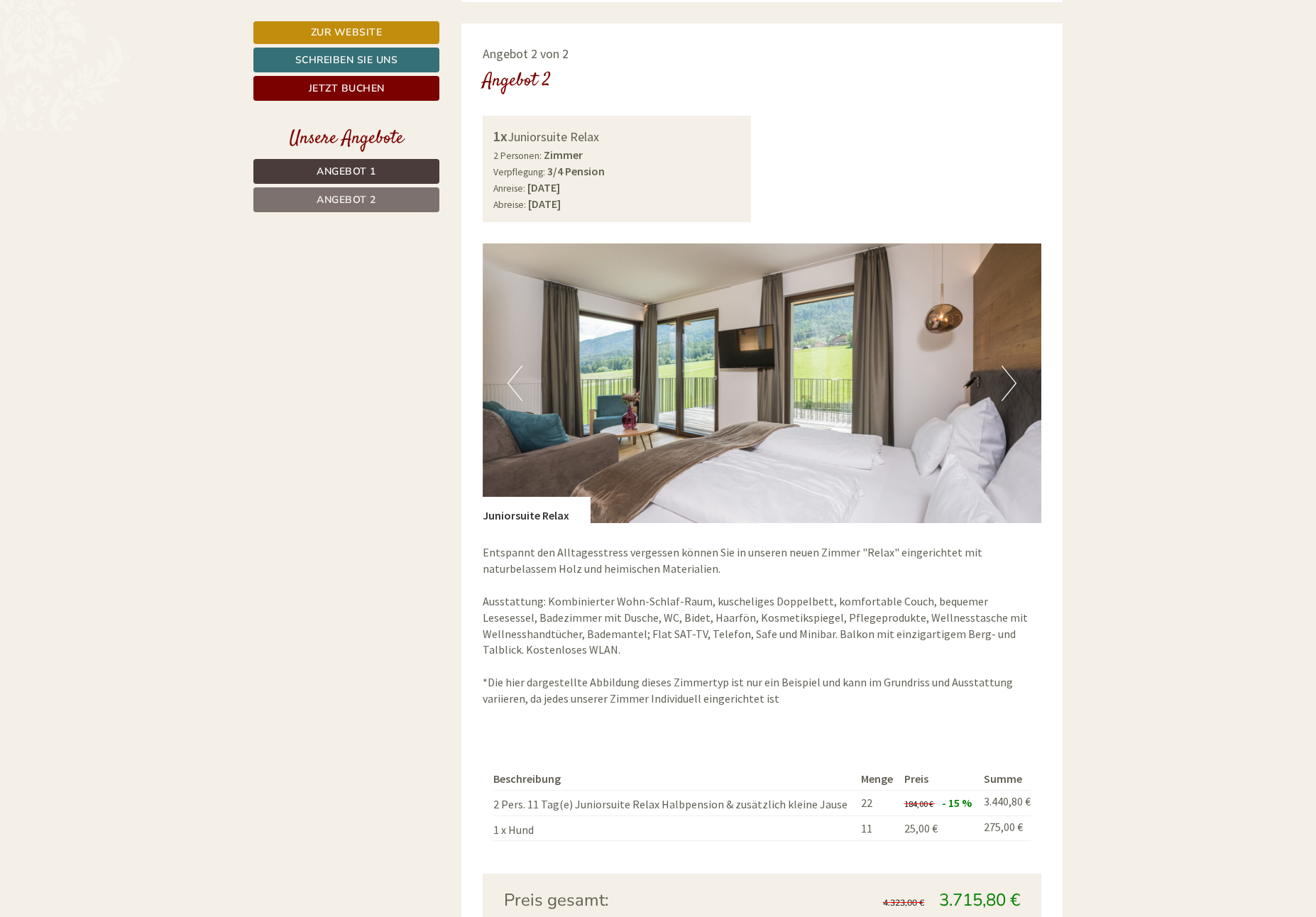
click at [510, 379] on button "Previous" at bounding box center [515, 382] width 15 height 36
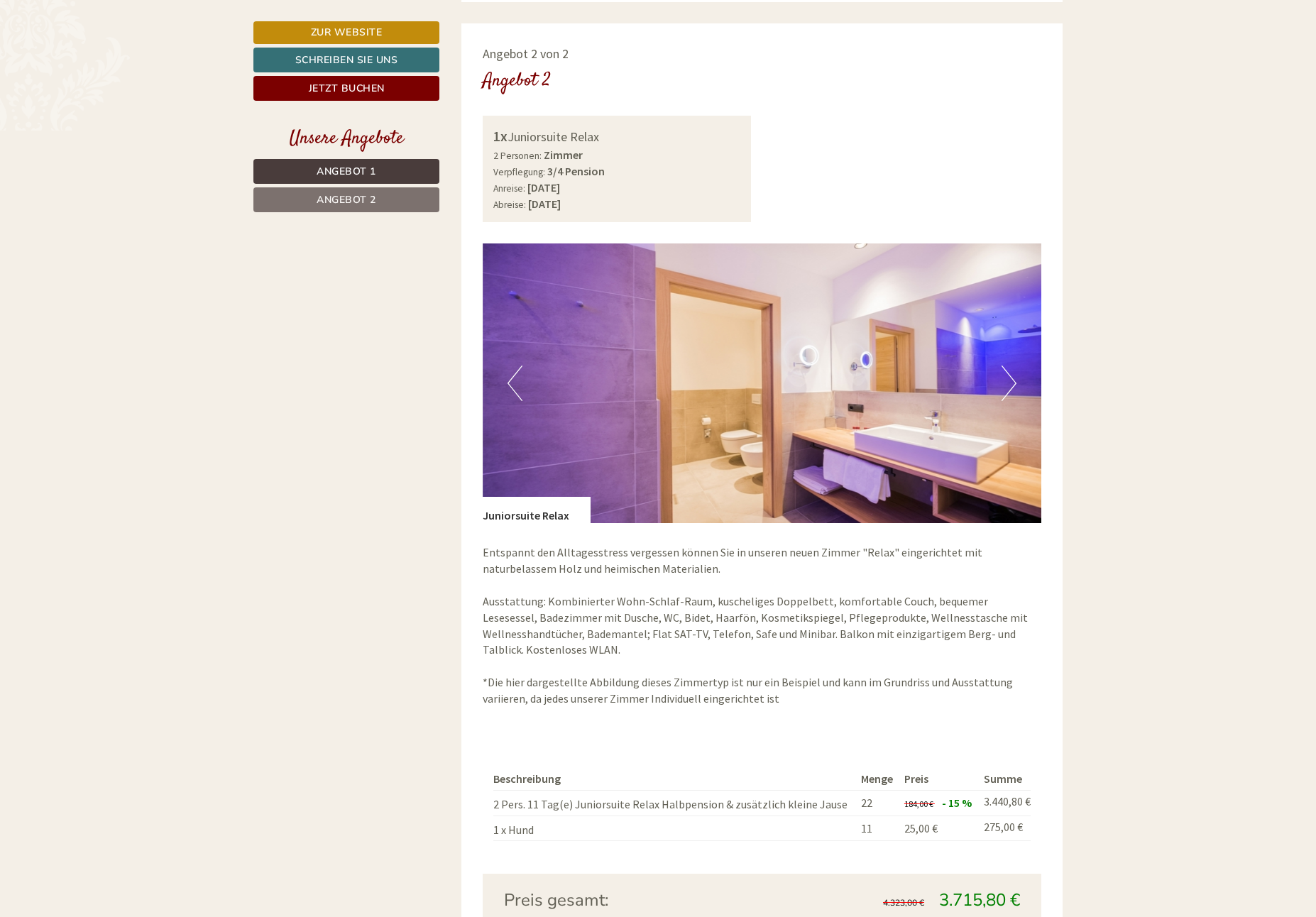
click at [510, 379] on button "Previous" at bounding box center [515, 382] width 15 height 36
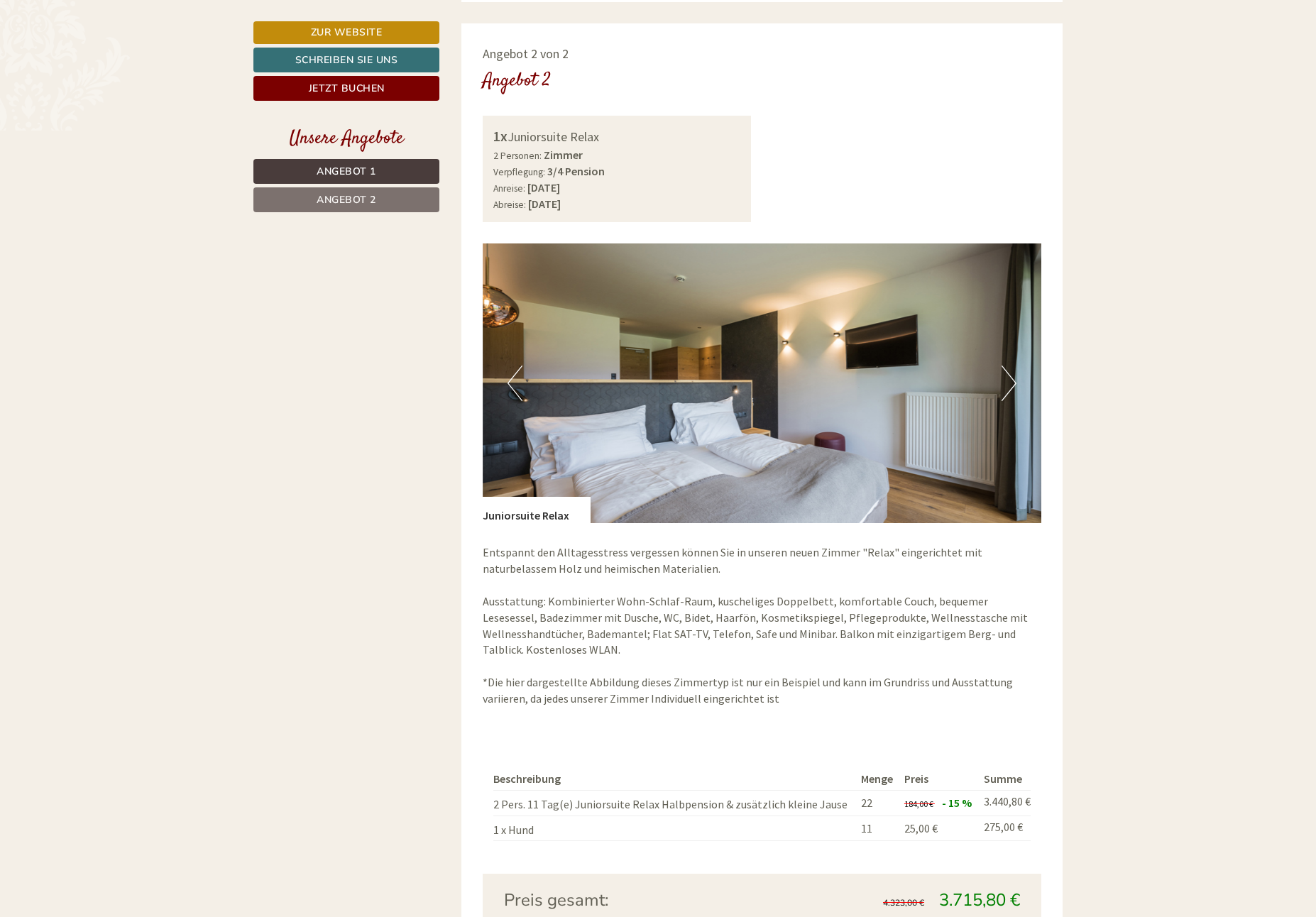
click at [508, 379] on button "Previous" at bounding box center [515, 382] width 15 height 36
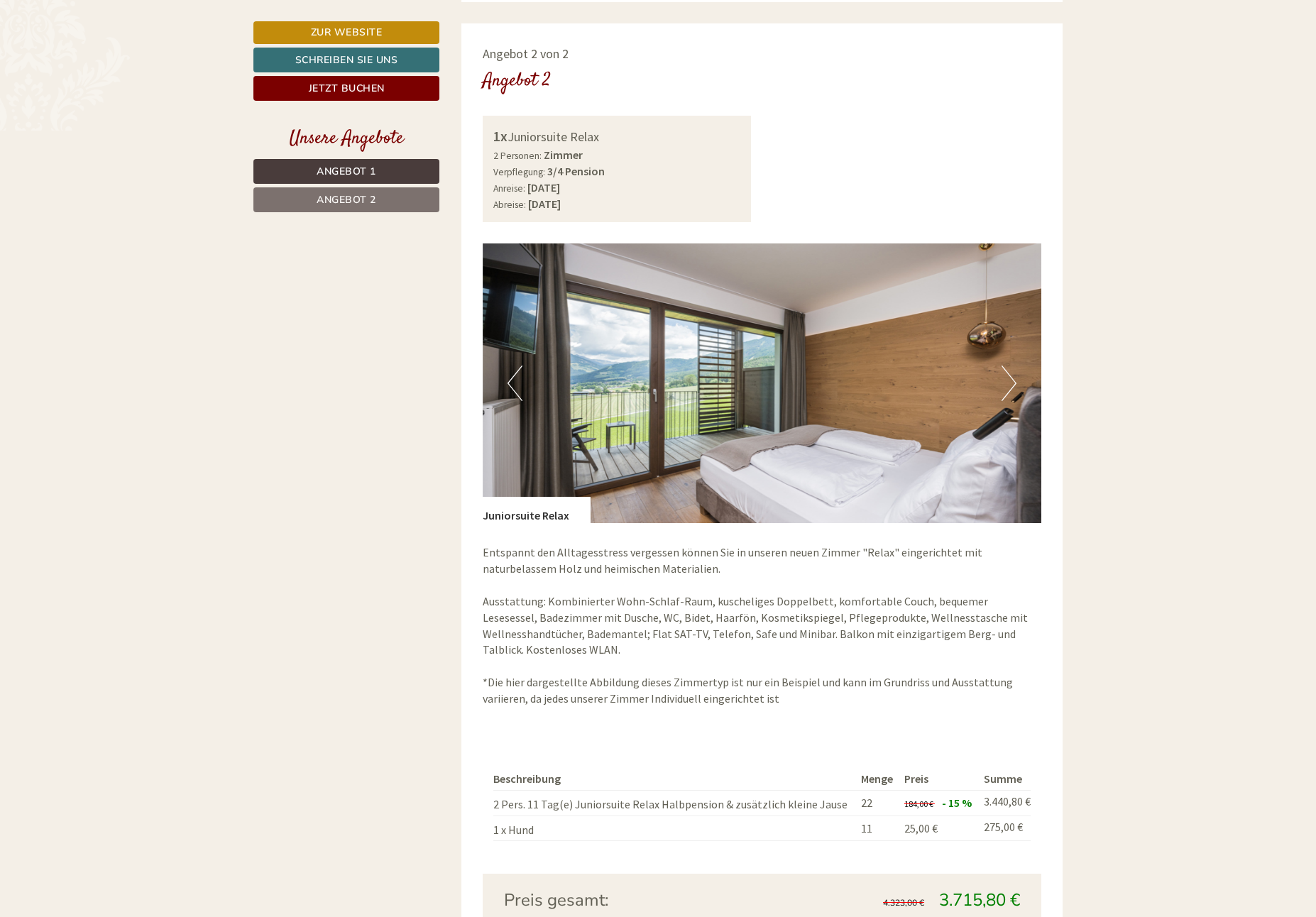
click at [508, 379] on button "Previous" at bounding box center [515, 382] width 15 height 36
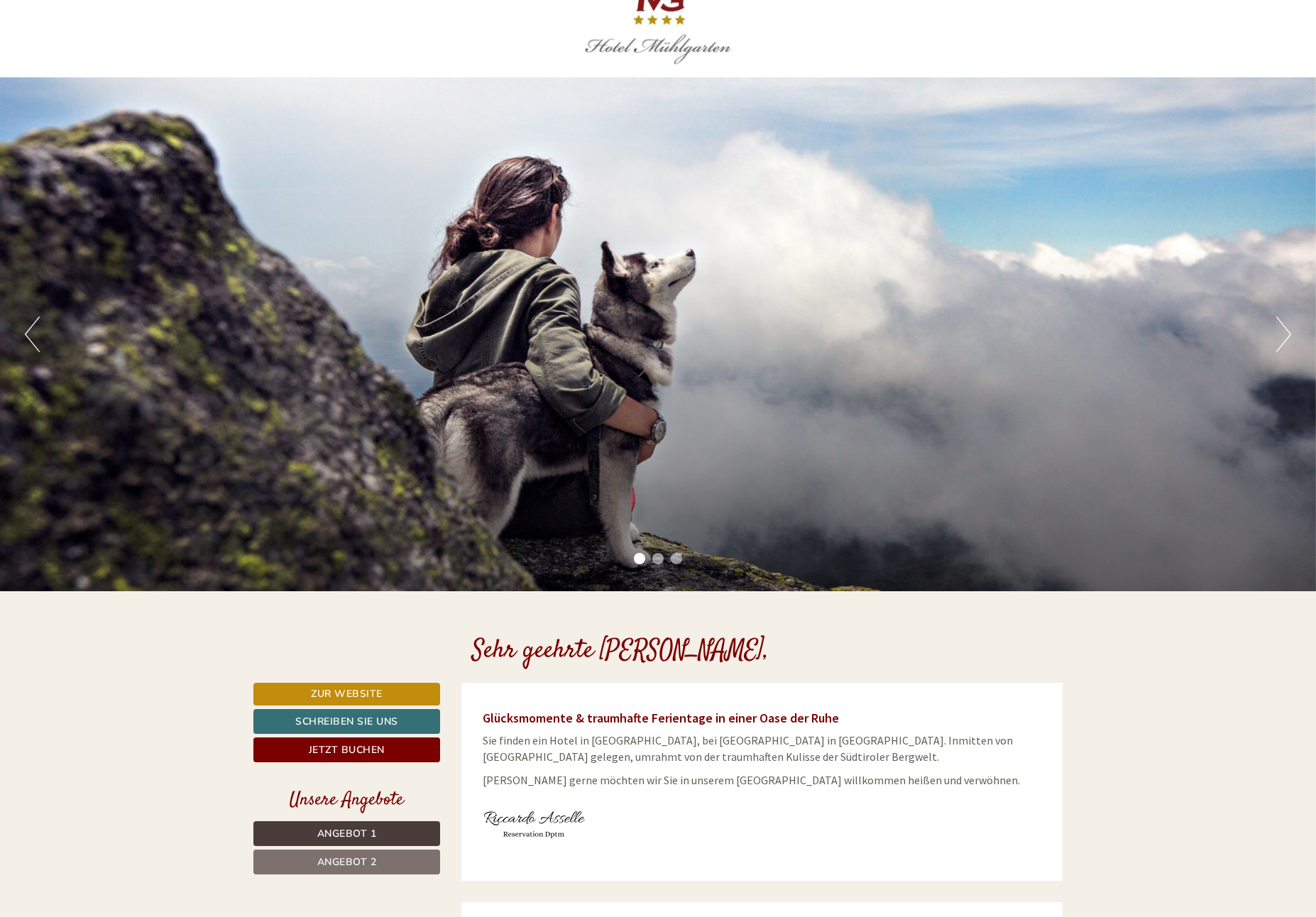
scroll to position [0, 0]
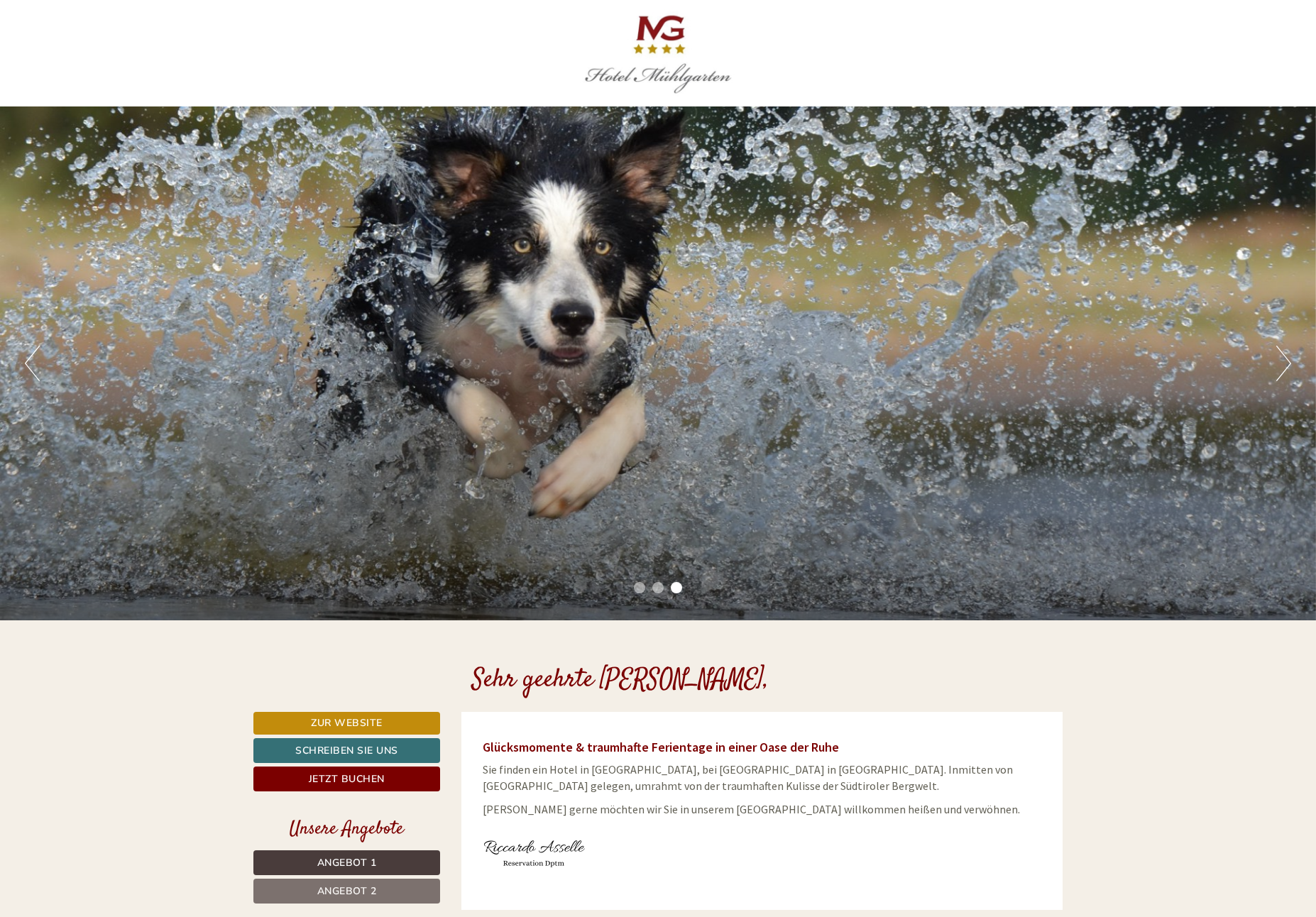
click at [974, 474] on div "Previous Next 1 2 3" at bounding box center [658, 363] width 1316 height 514
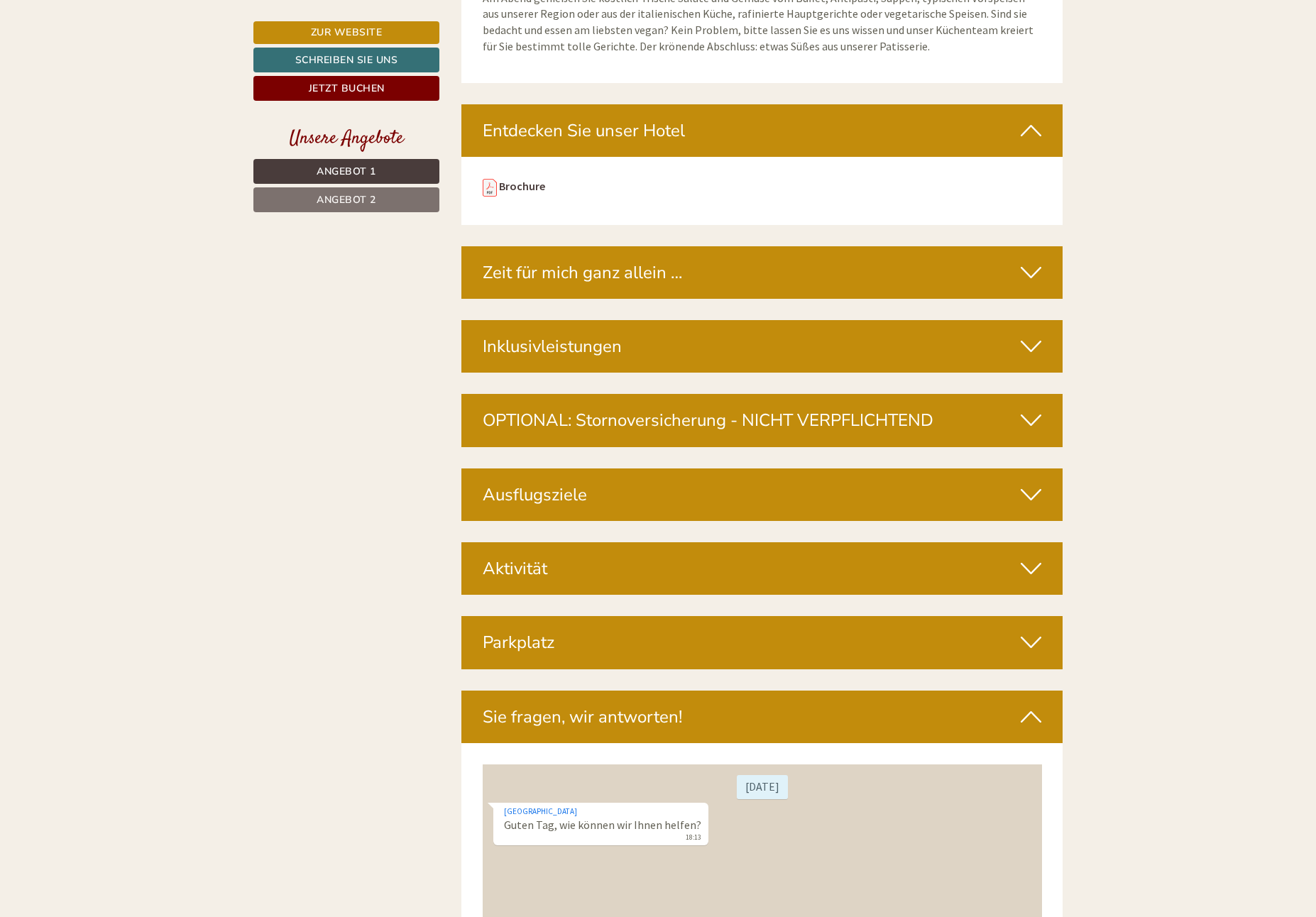
scroll to position [4967, 0]
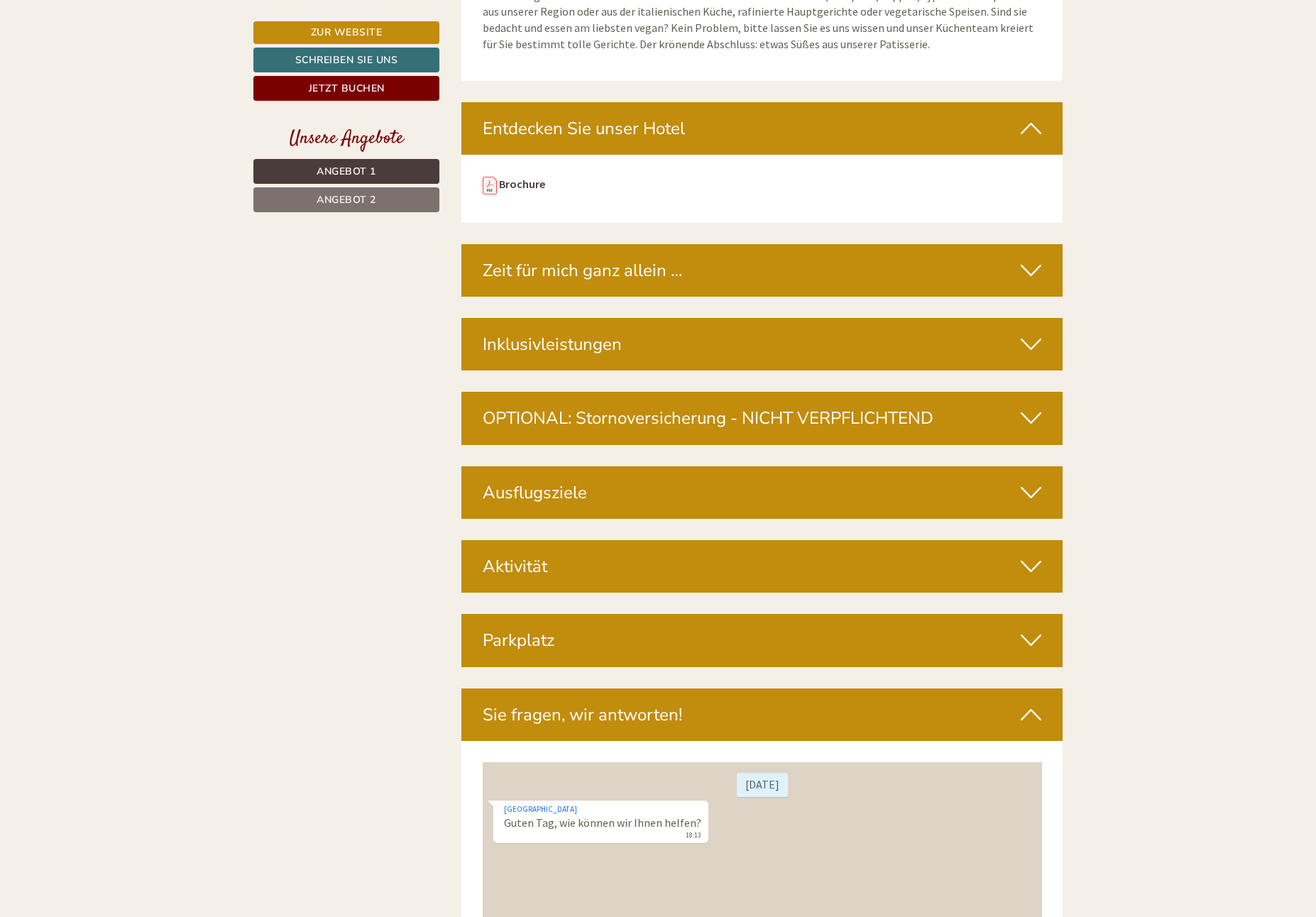
click at [1036, 332] on icon at bounding box center [1032, 344] width 21 height 24
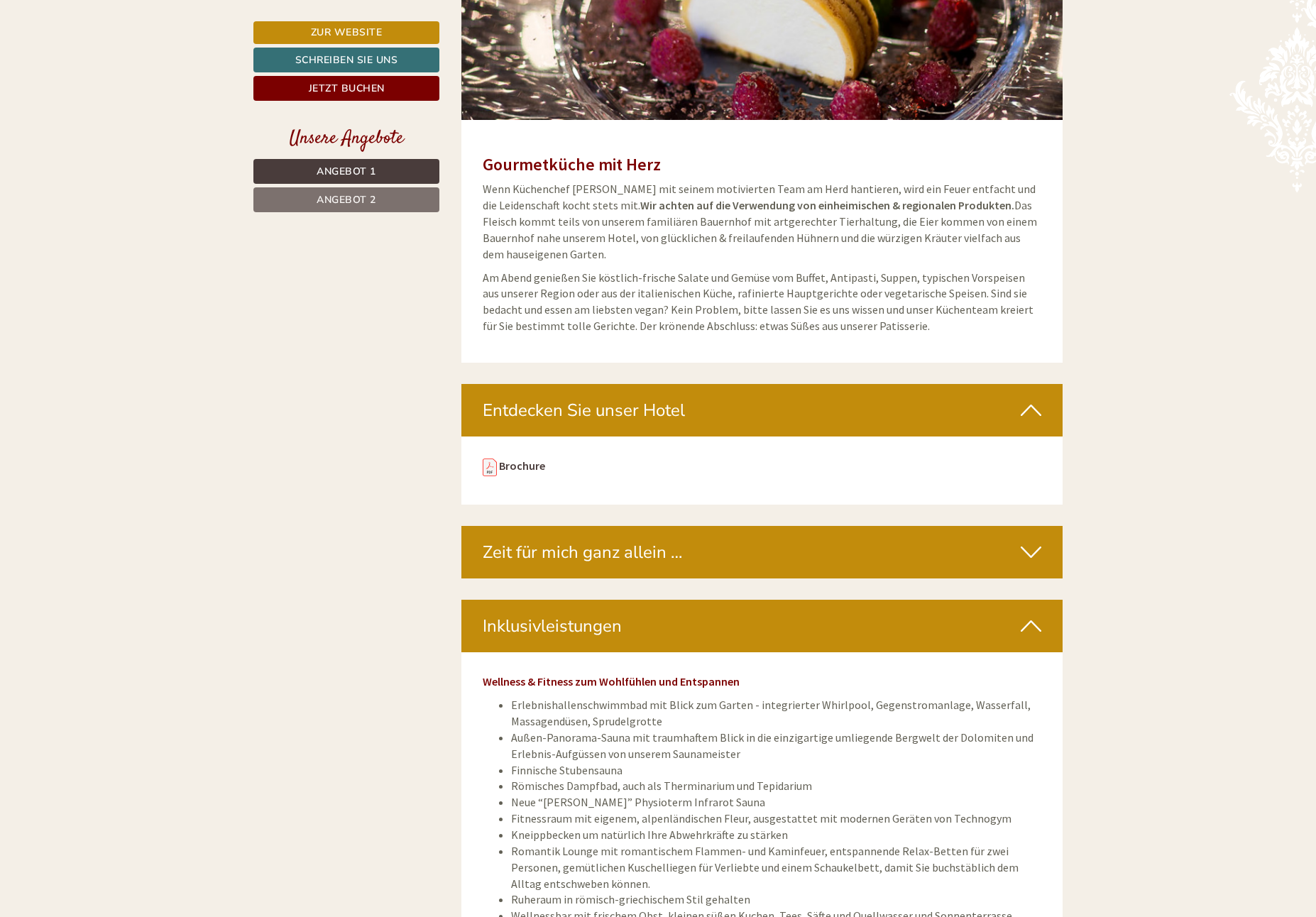
scroll to position [4683, 0]
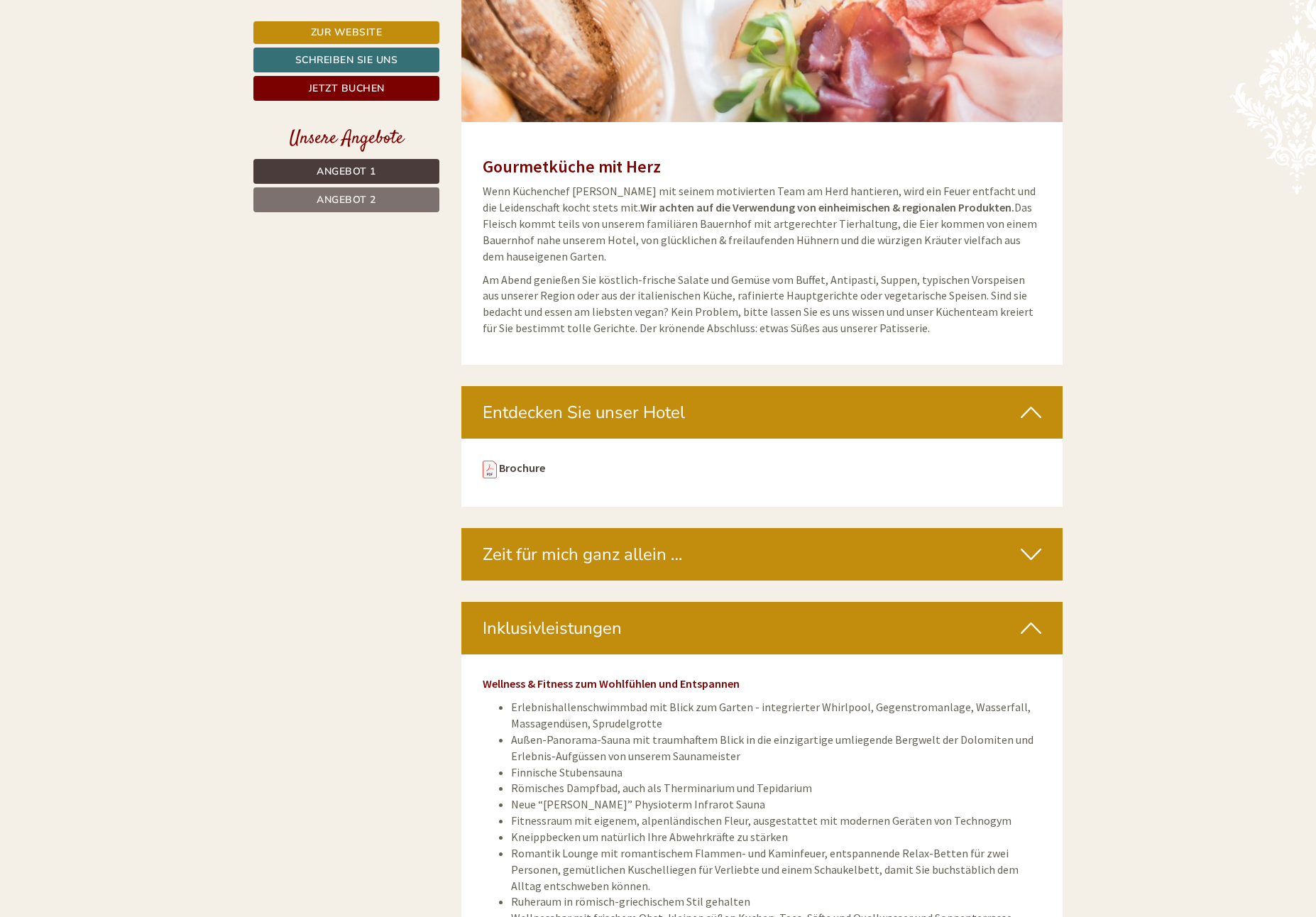
click at [1019, 398] on div "Entdecken Sie unser Hotel" at bounding box center [762, 412] width 602 height 52
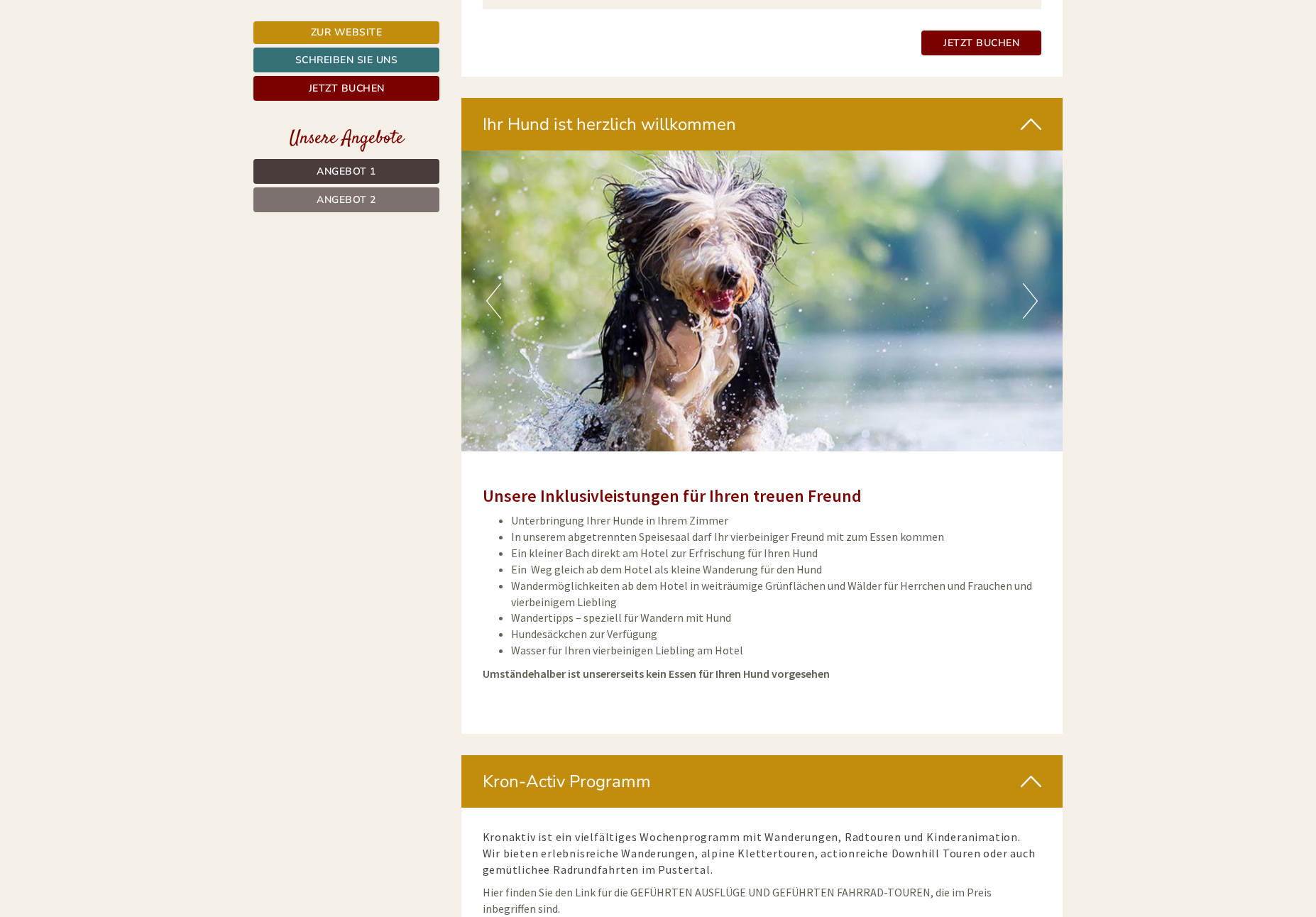
scroll to position [2768, 0]
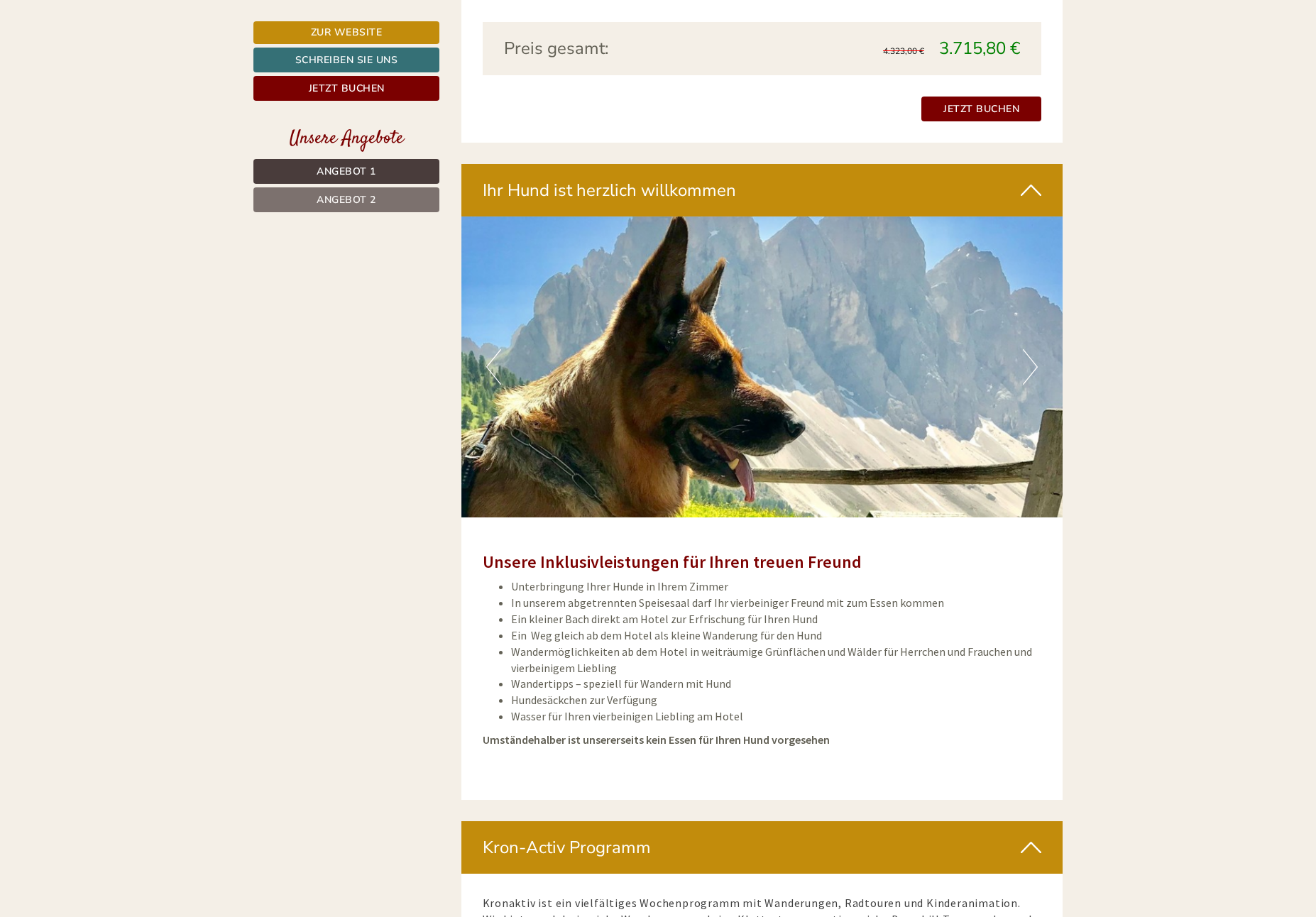
click at [1032, 367] on button "Next" at bounding box center [1030, 367] width 15 height 36
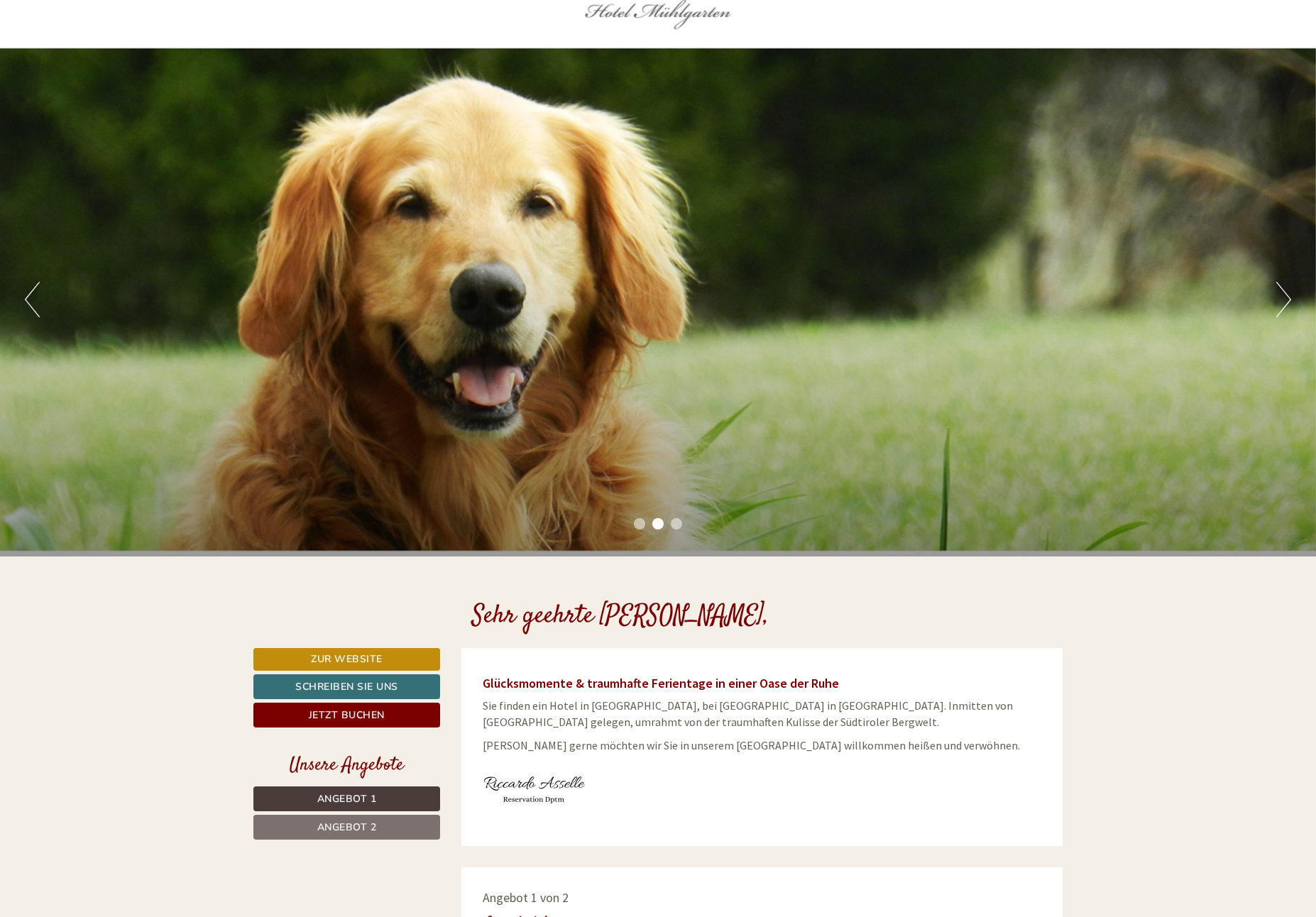
scroll to position [0, 0]
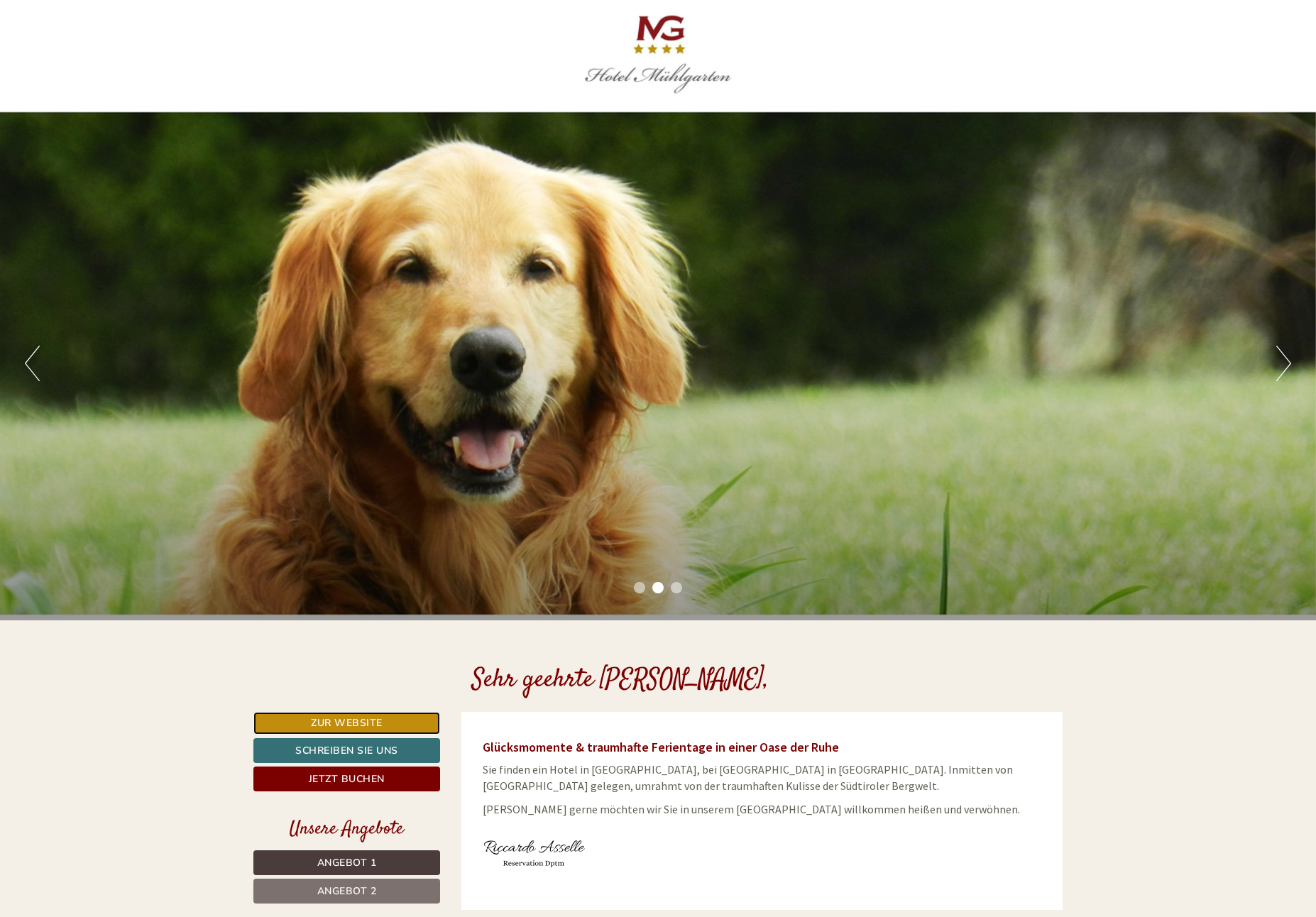
click at [335, 717] on link "Zur Website" at bounding box center [347, 723] width 187 height 23
